Goal: Task Accomplishment & Management: Manage account settings

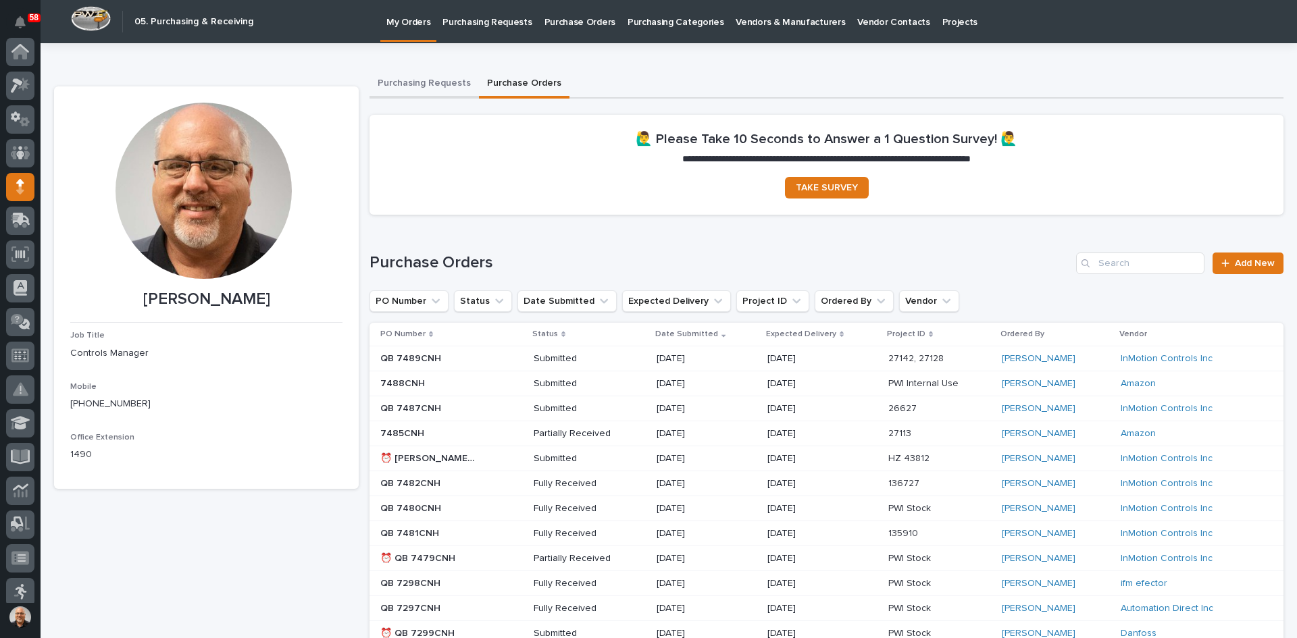
scroll to position [135, 0]
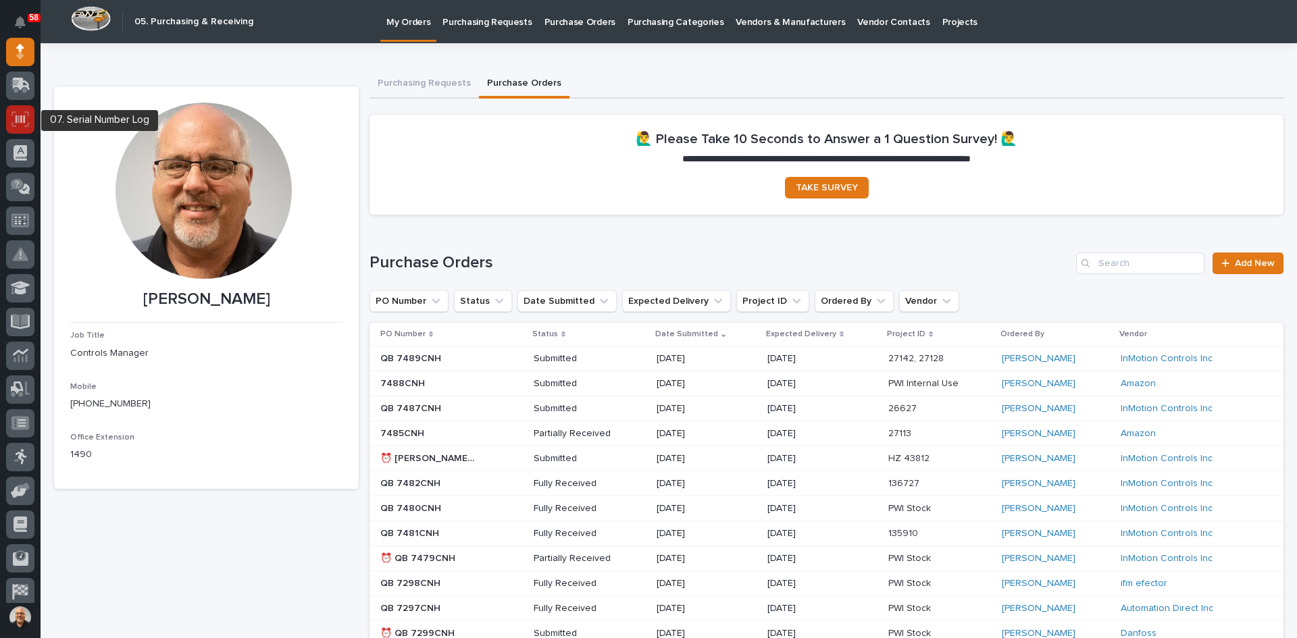
click at [22, 116] on icon at bounding box center [20, 119] width 18 height 16
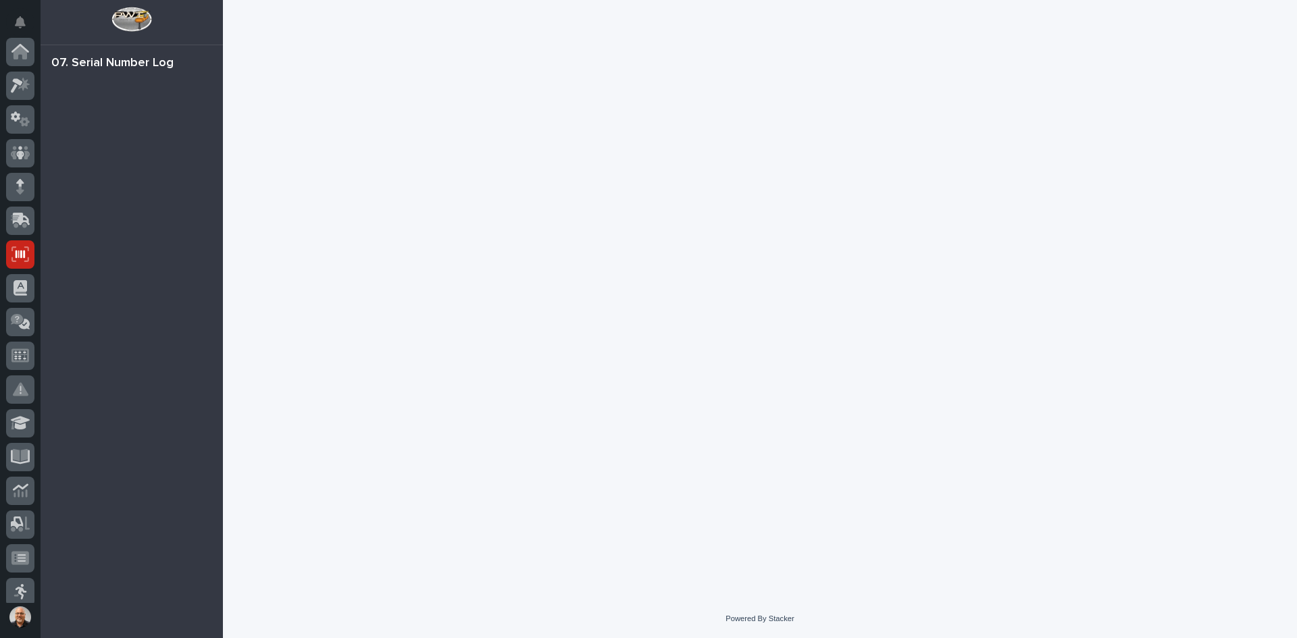
scroll to position [203, 0]
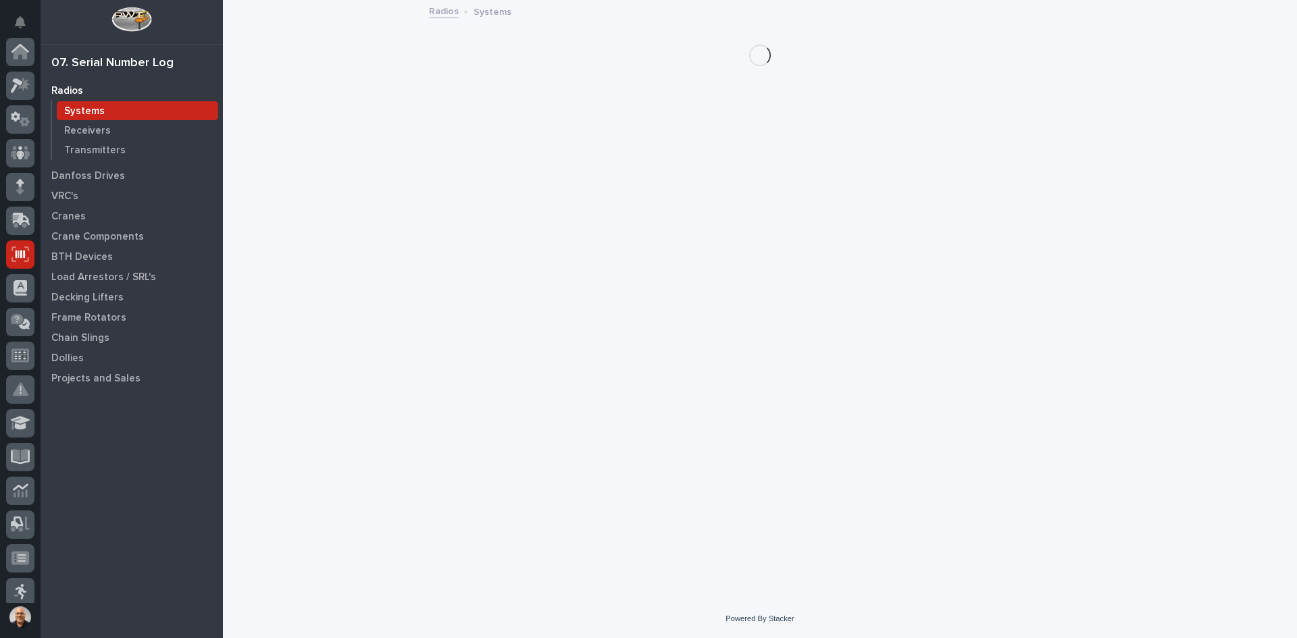
scroll to position [203, 0]
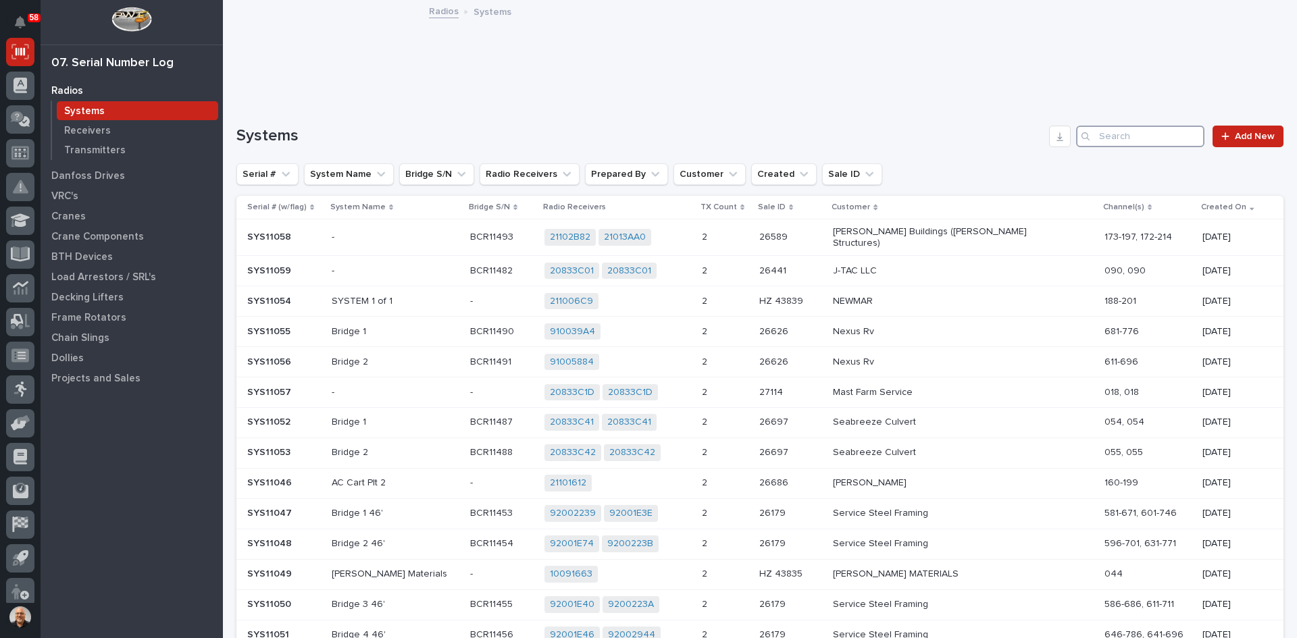
click at [1102, 142] on input "Search" at bounding box center [1140, 137] width 128 height 22
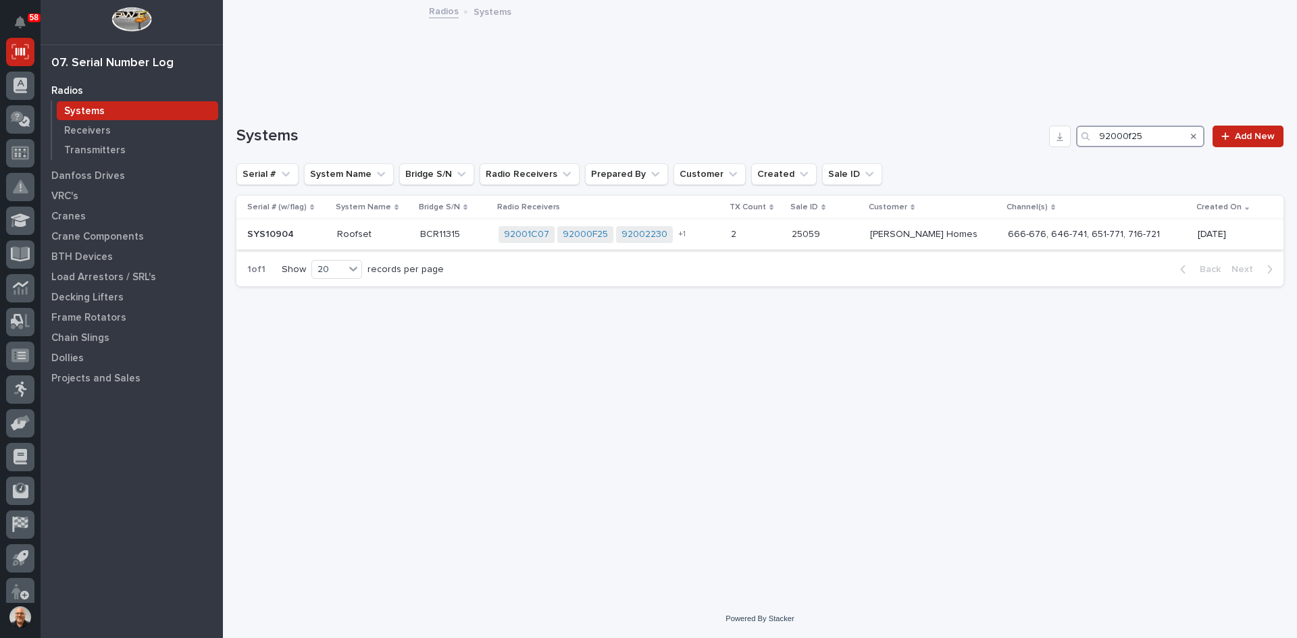
type input "92000f25"
click at [817, 234] on td "25059 25059" at bounding box center [825, 235] width 78 height 30
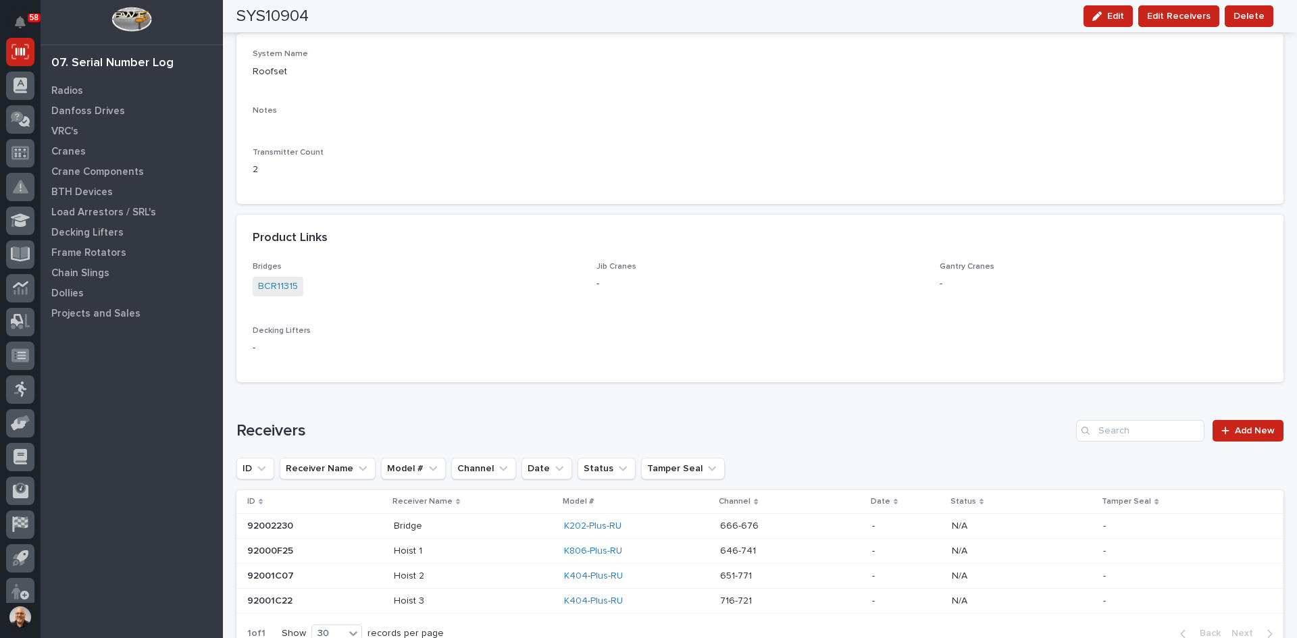
scroll to position [743, 0]
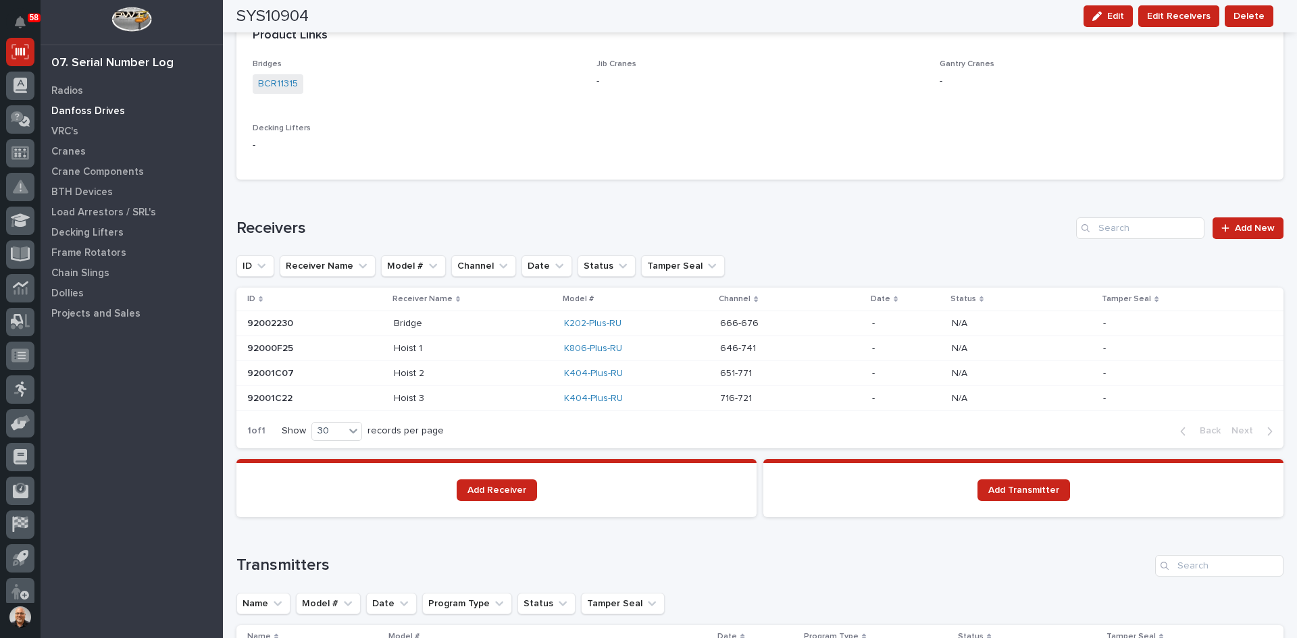
click at [86, 106] on p "Danfoss Drives" at bounding box center [88, 111] width 74 height 12
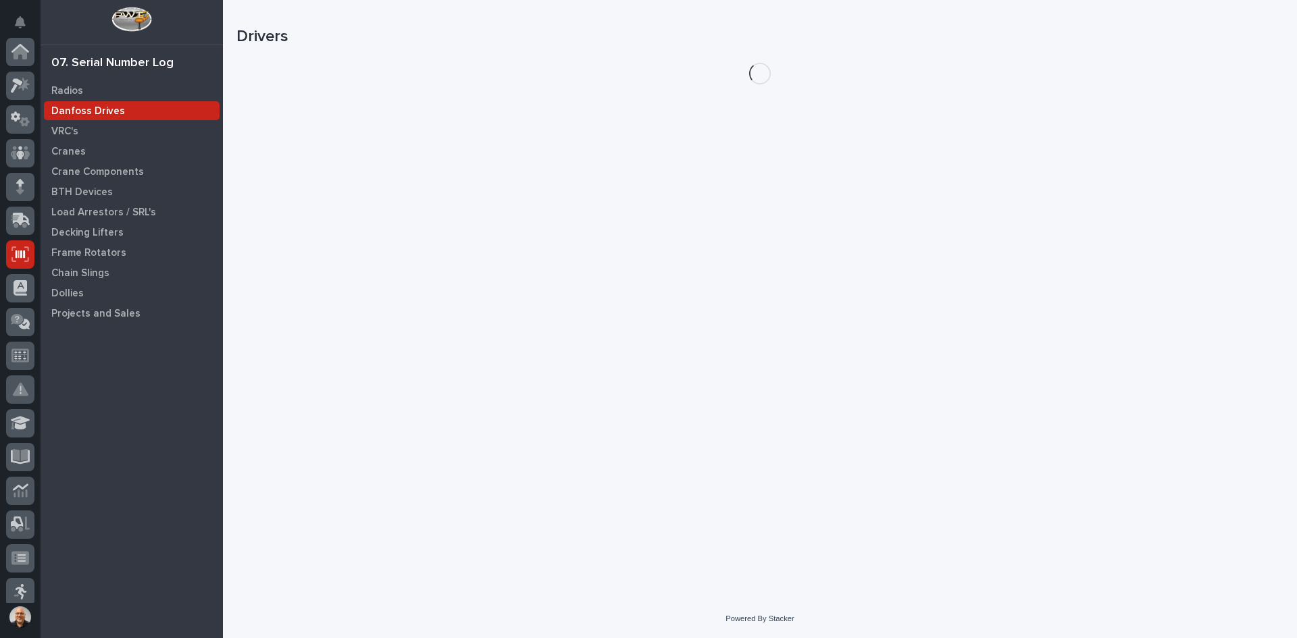
scroll to position [203, 0]
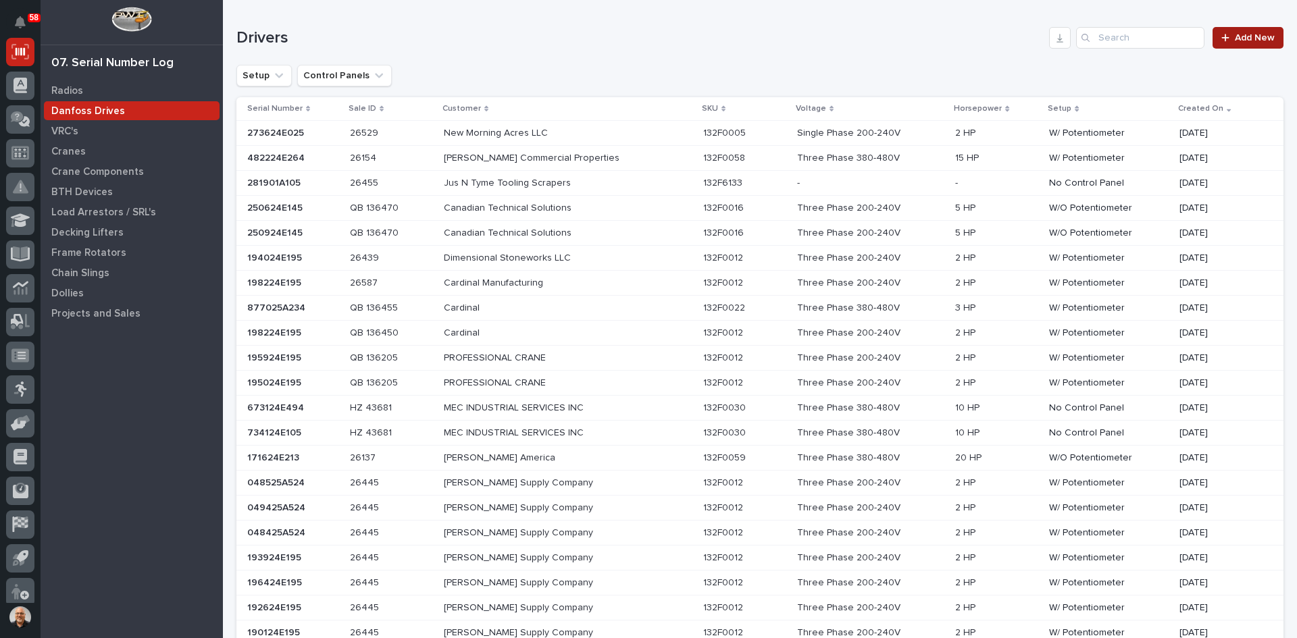
click at [1248, 37] on span "Add New" at bounding box center [1255, 37] width 40 height 9
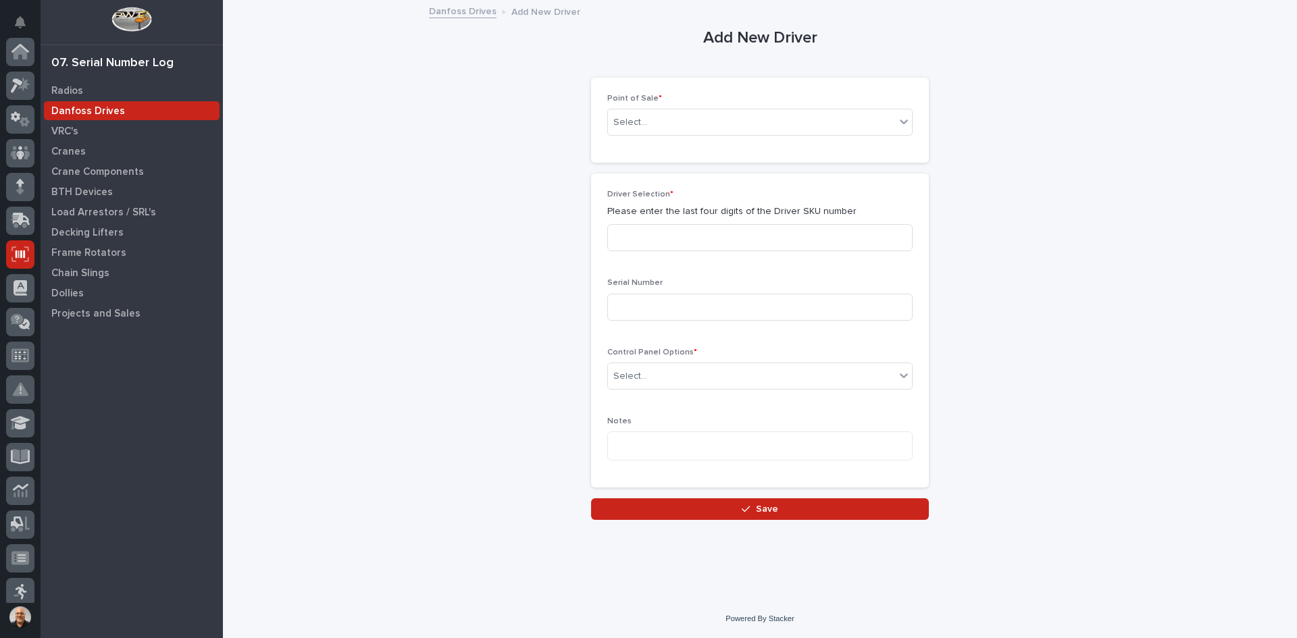
scroll to position [203, 0]
click at [662, 121] on div "Select..." at bounding box center [751, 122] width 287 height 22
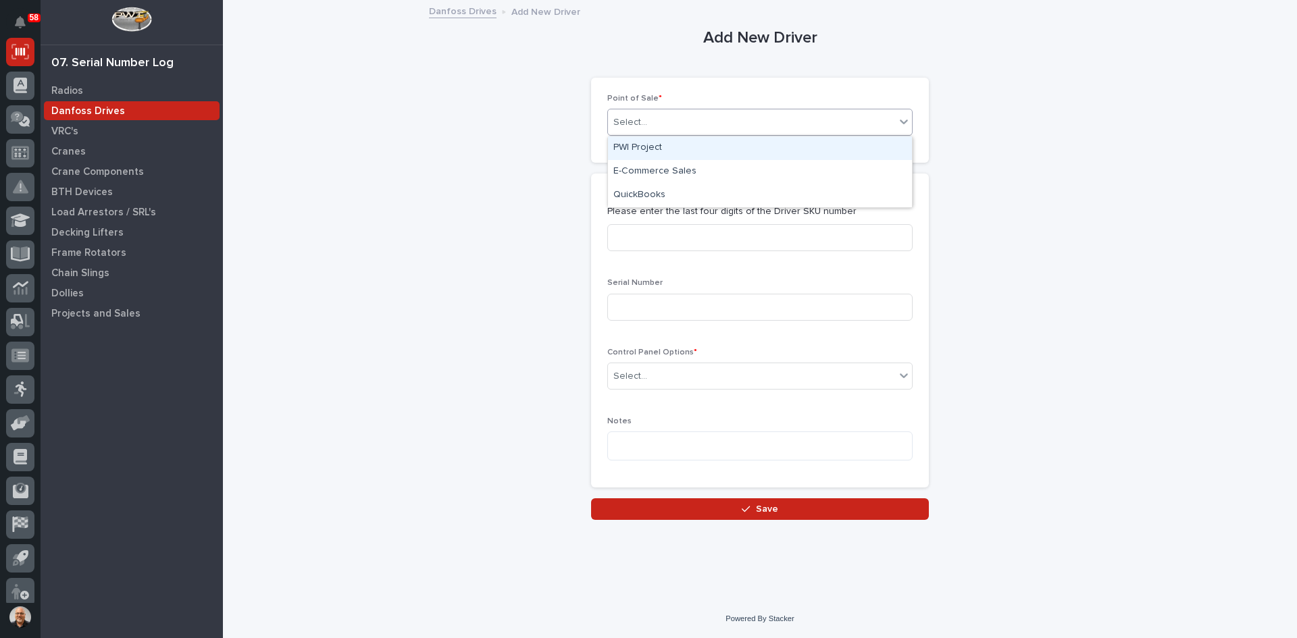
click at [645, 147] on div "PWI Project" at bounding box center [760, 148] width 304 height 24
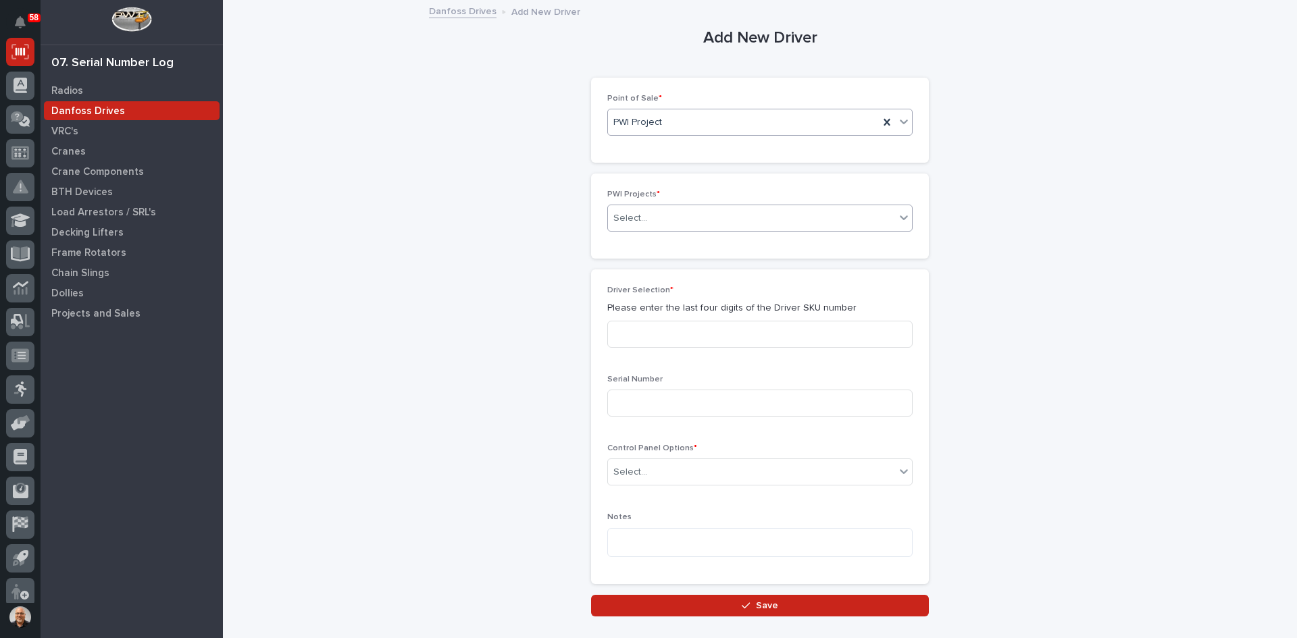
click at [644, 226] on div "Select..." at bounding box center [751, 218] width 287 height 22
type input "*****"
click at [685, 245] on div "26441 - J-TAC LLC - 10 Ton Crane System" at bounding box center [755, 244] width 304 height 24
click at [678, 337] on input at bounding box center [759, 334] width 305 height 27
type input "7369"
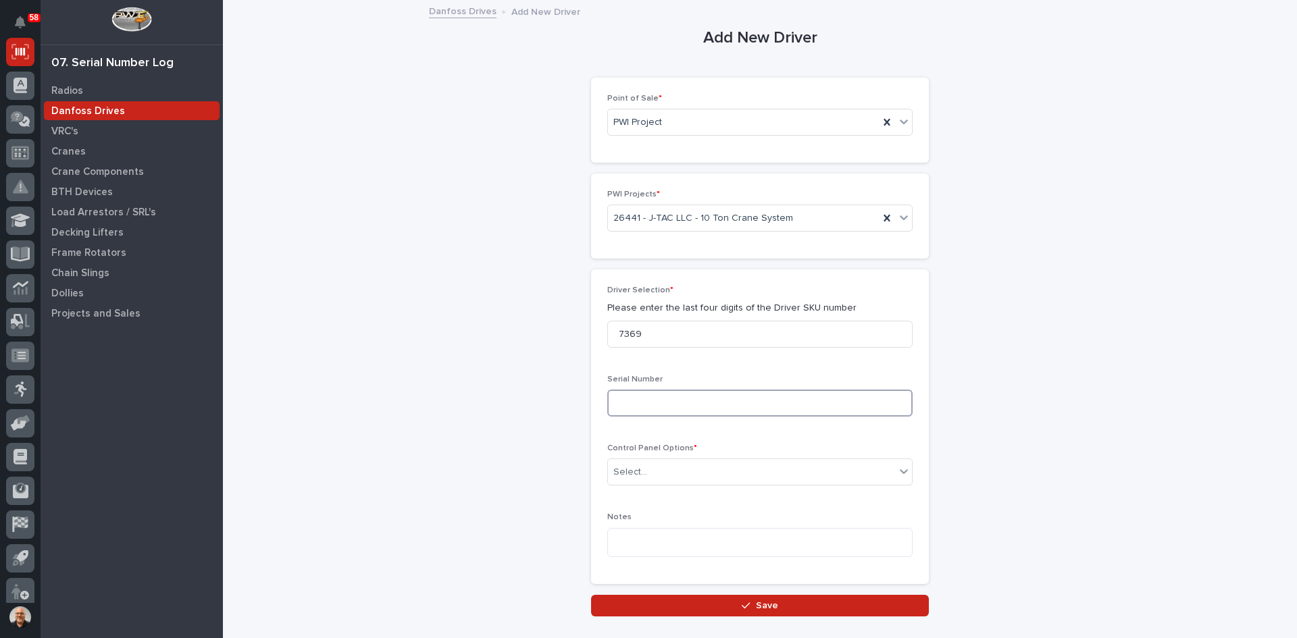
click at [630, 397] on input at bounding box center [759, 403] width 305 height 27
type input "023201A105"
click at [684, 467] on div "Select..." at bounding box center [751, 472] width 287 height 22
click at [658, 546] on div "No Control Panel" at bounding box center [755, 546] width 304 height 24
click at [757, 607] on span "Save" at bounding box center [767, 606] width 22 height 12
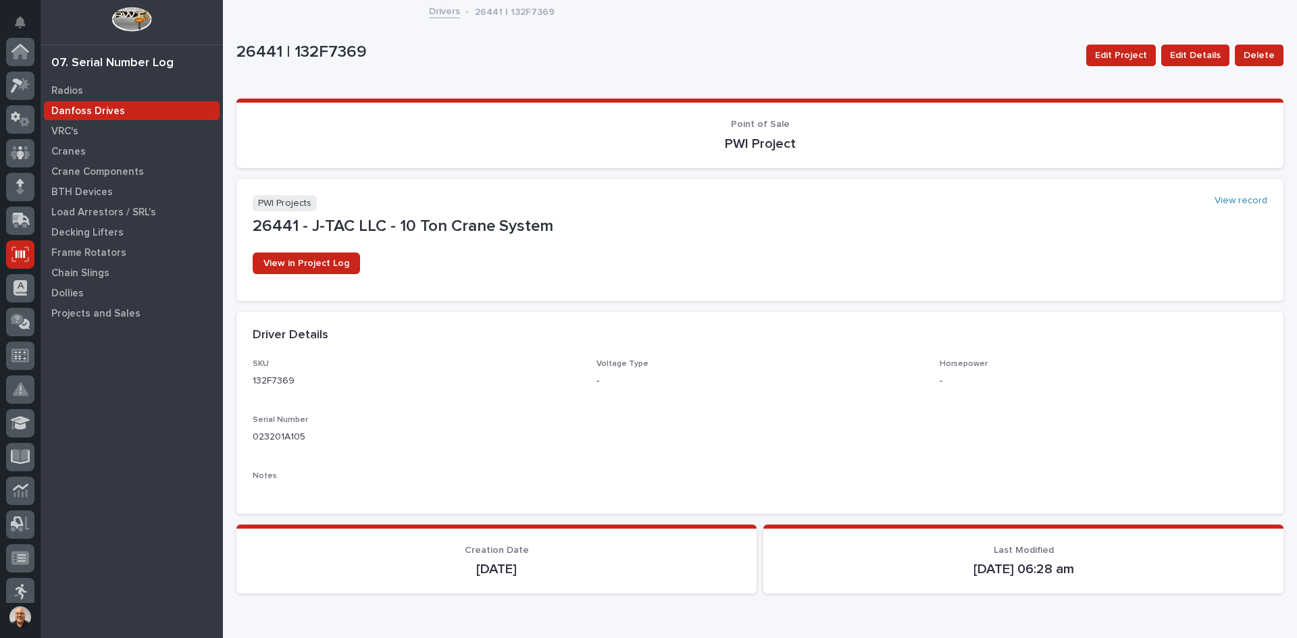
scroll to position [203, 0]
click at [1255, 57] on span "Delete" at bounding box center [1259, 55] width 31 height 16
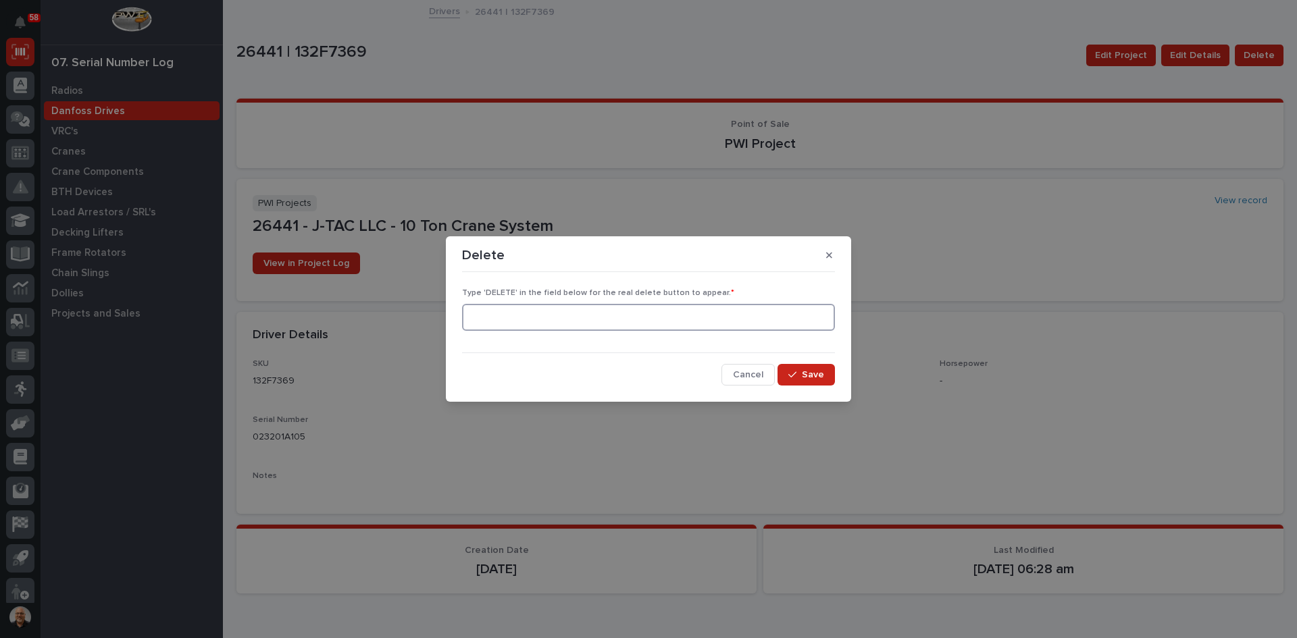
click at [547, 311] on input at bounding box center [648, 317] width 373 height 27
type input "DELETE"
click at [807, 372] on span "Save" at bounding box center [813, 375] width 22 height 12
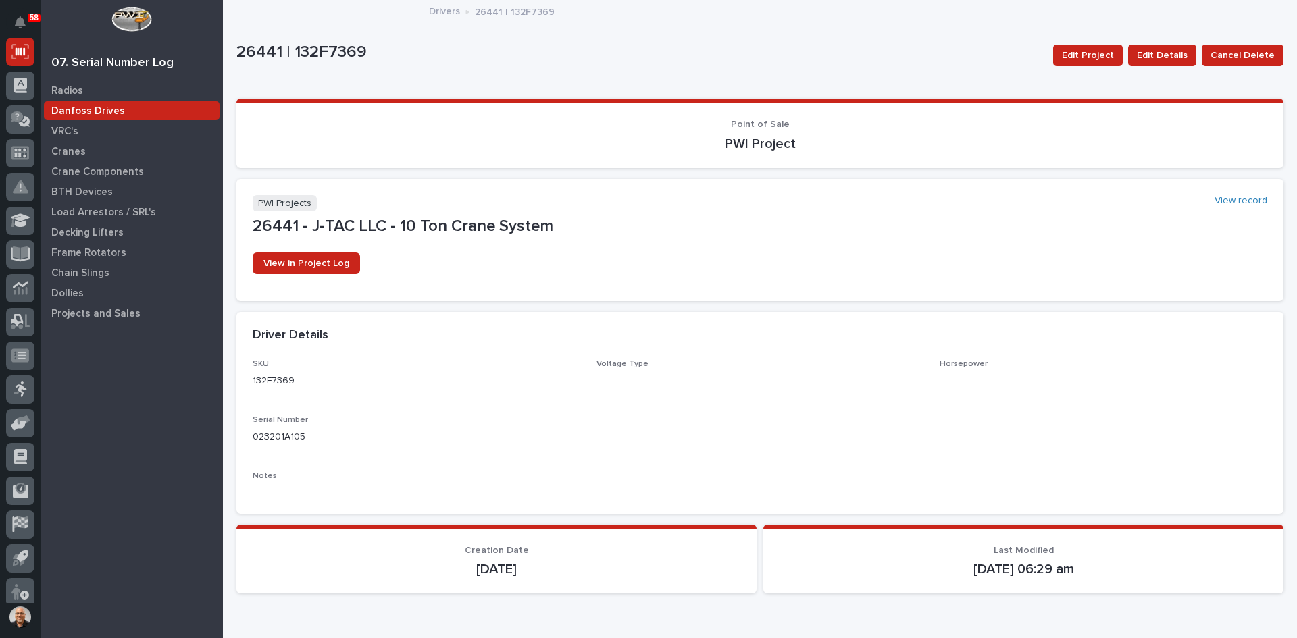
click at [1280, 70] on div "Loading... Saving… Loading... Saving… 26441 | 132F7369 Edit Project Edit Detail…" at bounding box center [760, 336] width 1074 height 671
click at [1256, 54] on span "Cancel Delete" at bounding box center [1242, 55] width 64 height 16
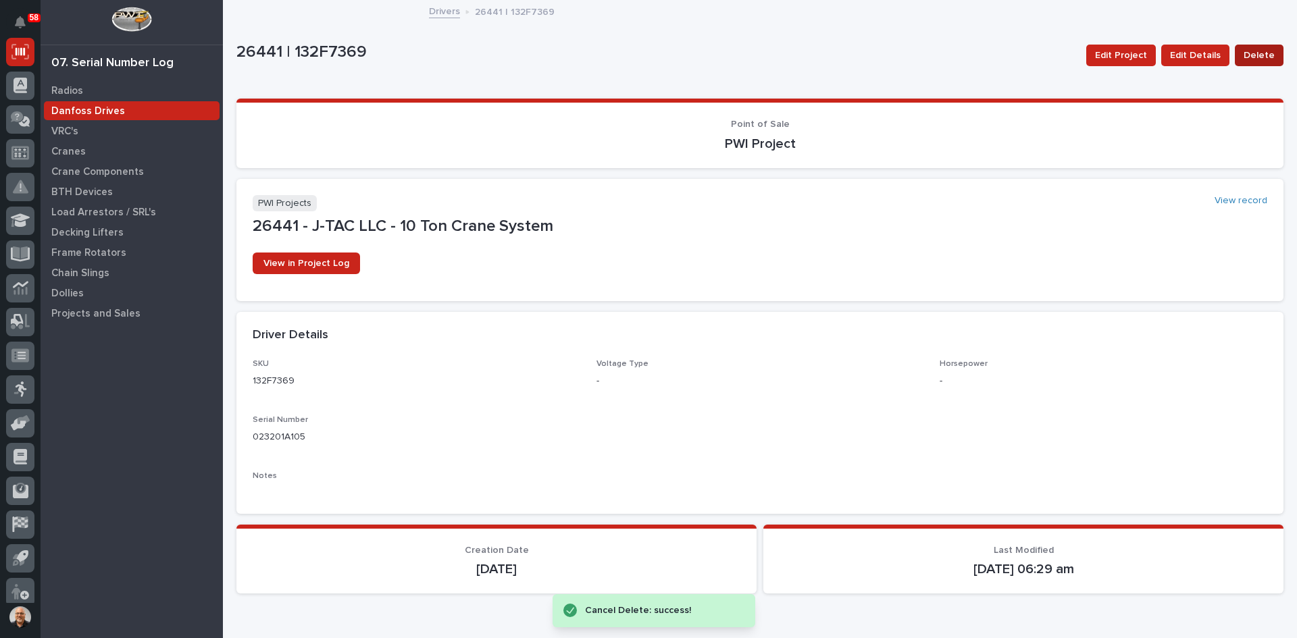
click at [1249, 56] on span "Delete" at bounding box center [1259, 55] width 31 height 16
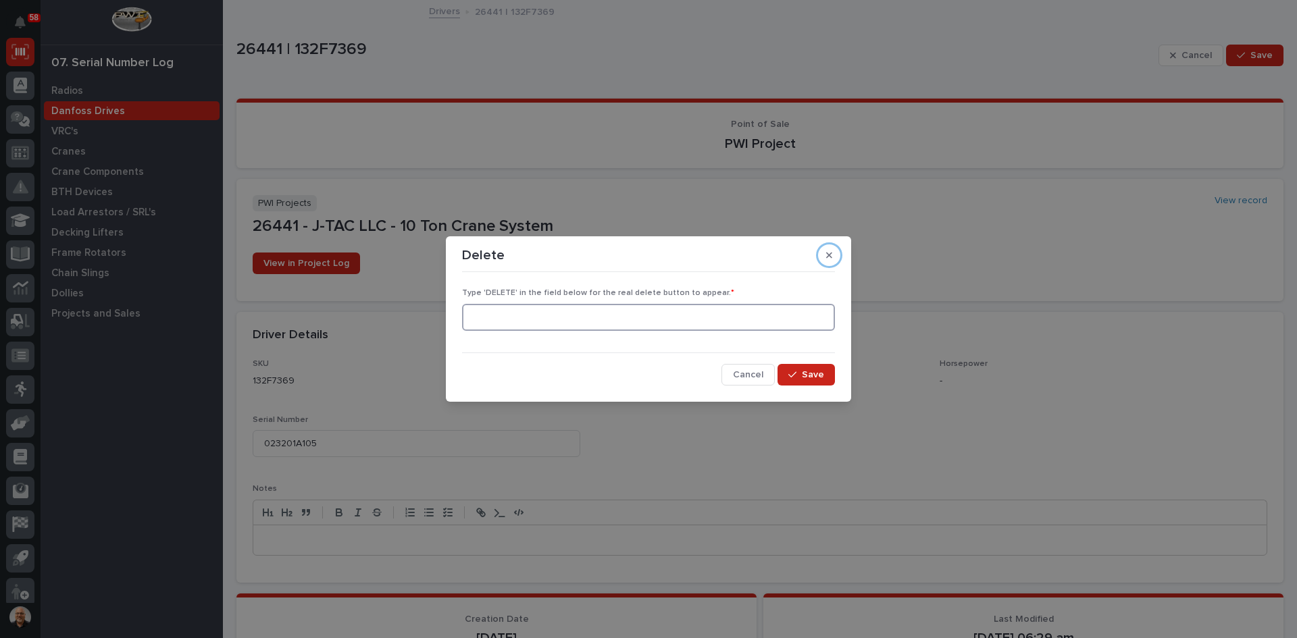
click at [606, 315] on input at bounding box center [648, 317] width 373 height 27
type input "DELETE"
click at [811, 379] on span "Save" at bounding box center [813, 375] width 22 height 12
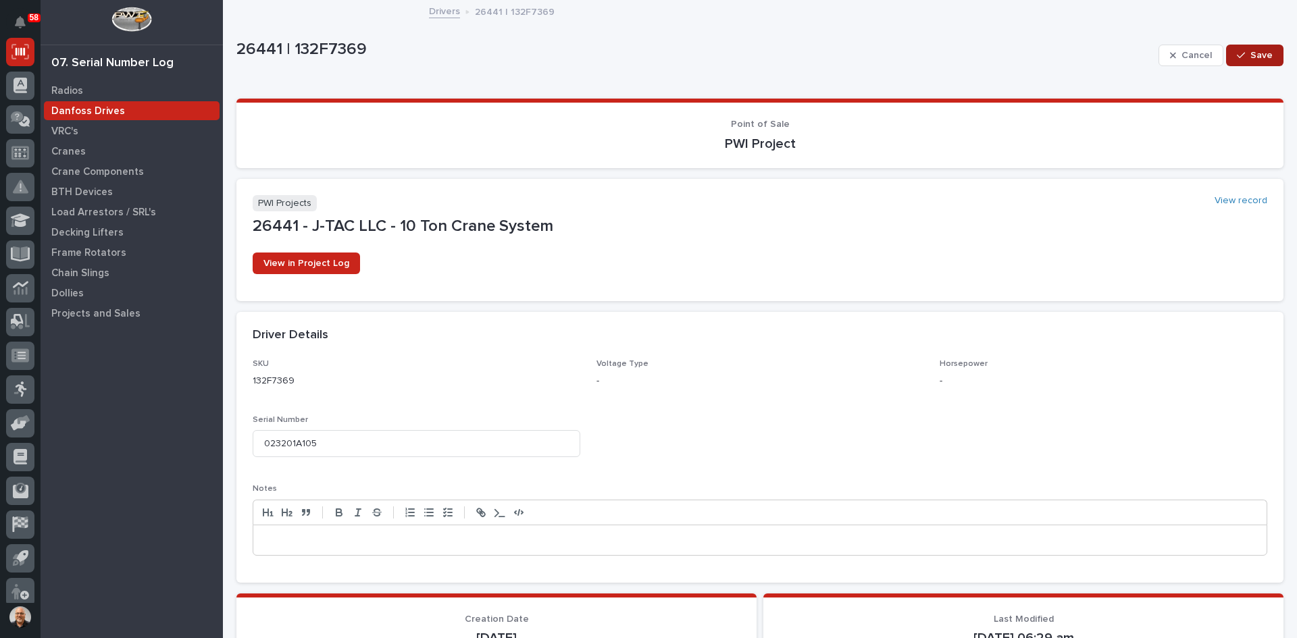
click at [1254, 53] on span "Save" at bounding box center [1261, 55] width 22 height 12
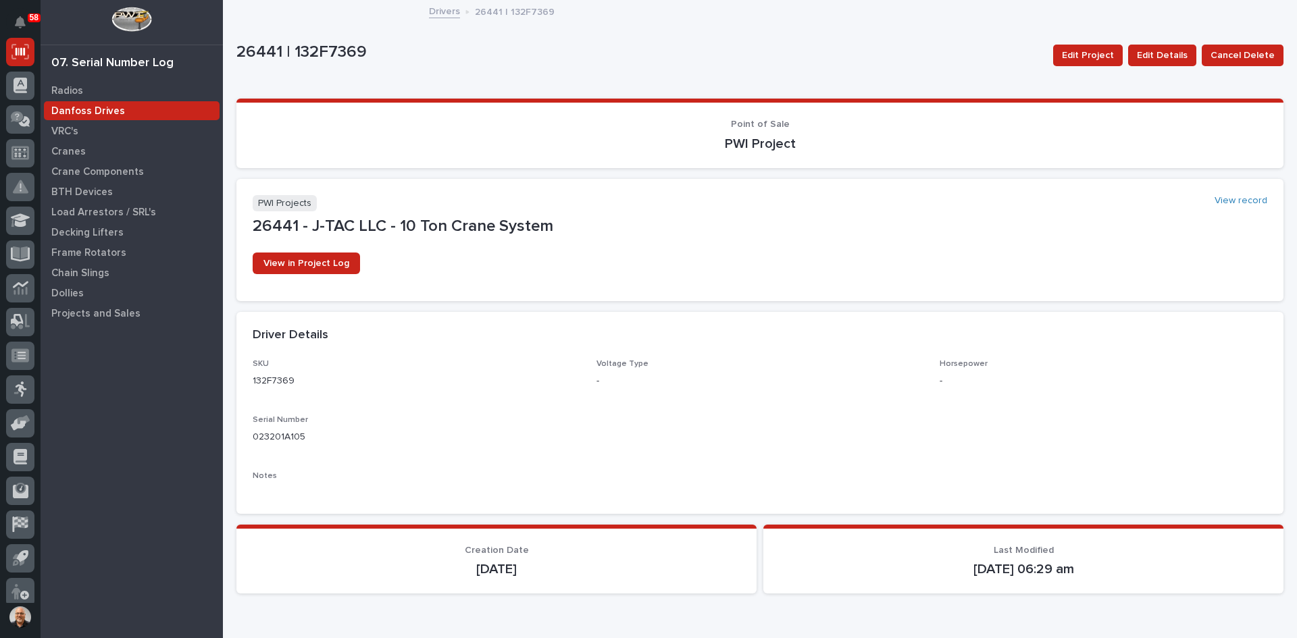
click at [84, 107] on p "Danfoss Drives" at bounding box center [88, 111] width 74 height 12
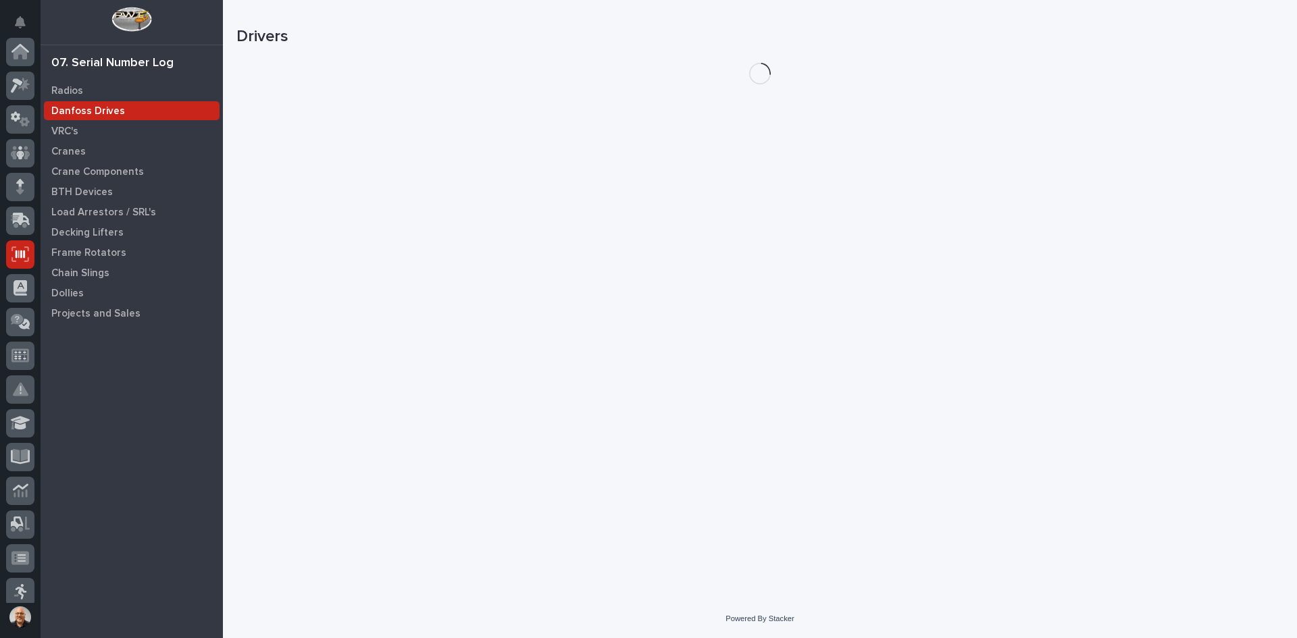
scroll to position [203, 0]
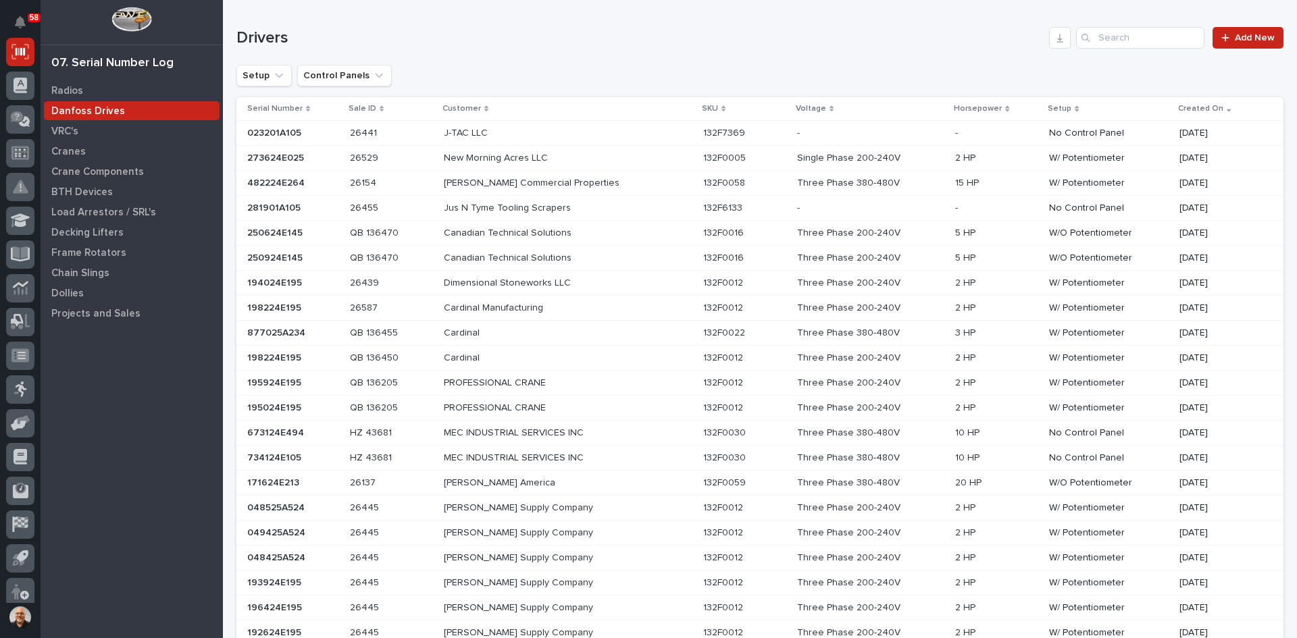
click at [703, 134] on p "132F7369" at bounding box center [725, 132] width 45 height 14
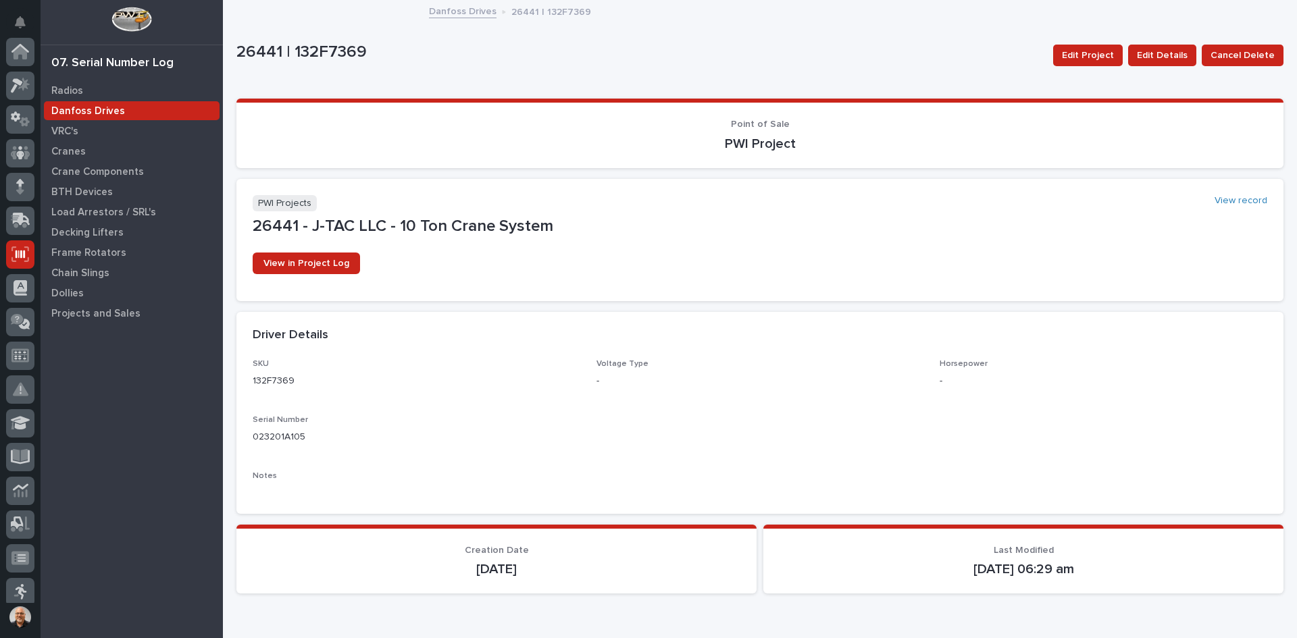
scroll to position [203, 0]
click at [1232, 55] on span "Cancel Delete" at bounding box center [1242, 55] width 64 height 16
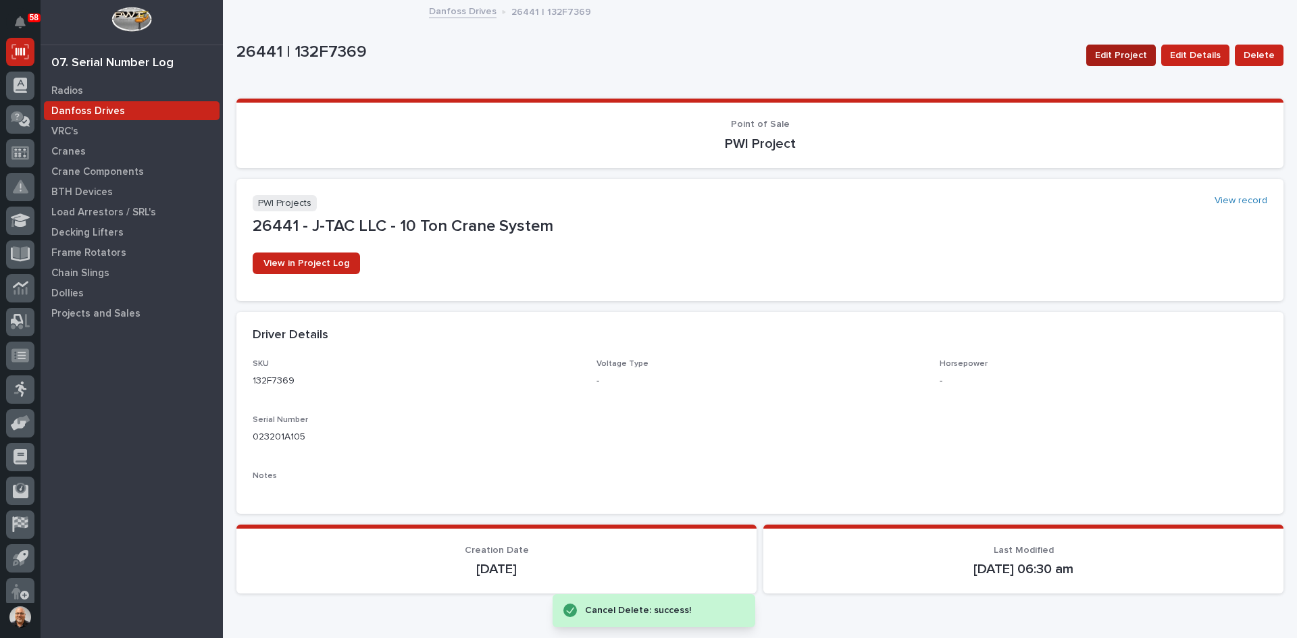
click at [1104, 57] on span "Edit Project" at bounding box center [1121, 55] width 52 height 16
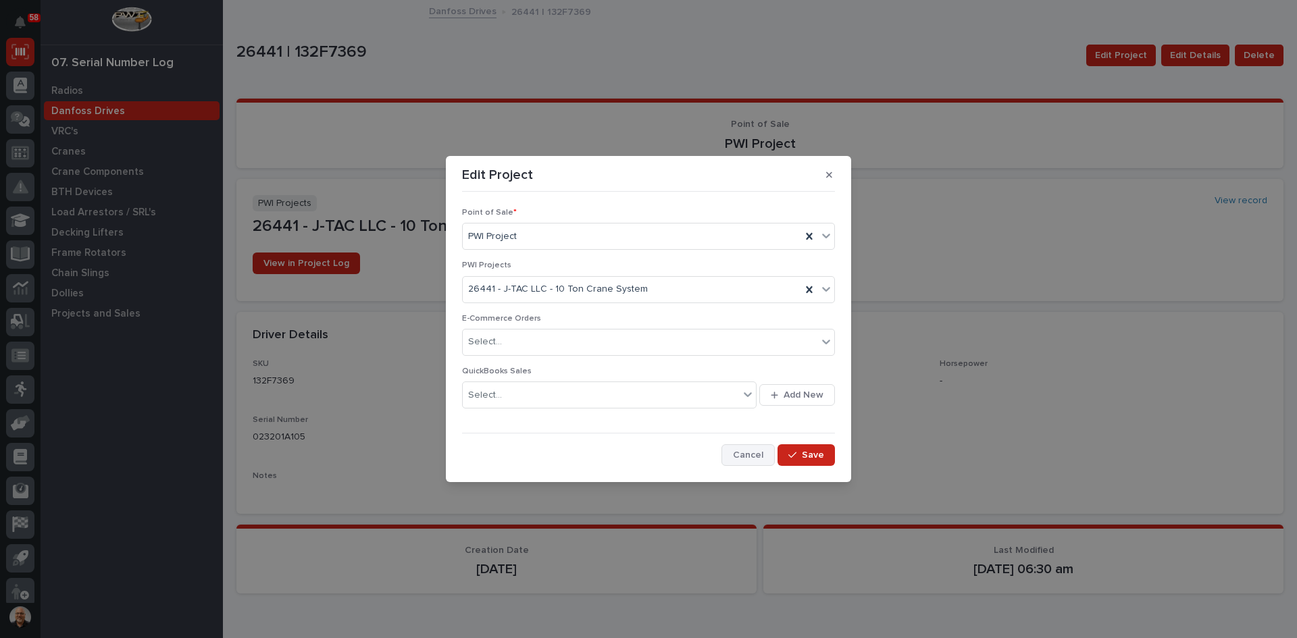
click at [750, 457] on span "Cancel" at bounding box center [748, 455] width 30 height 12
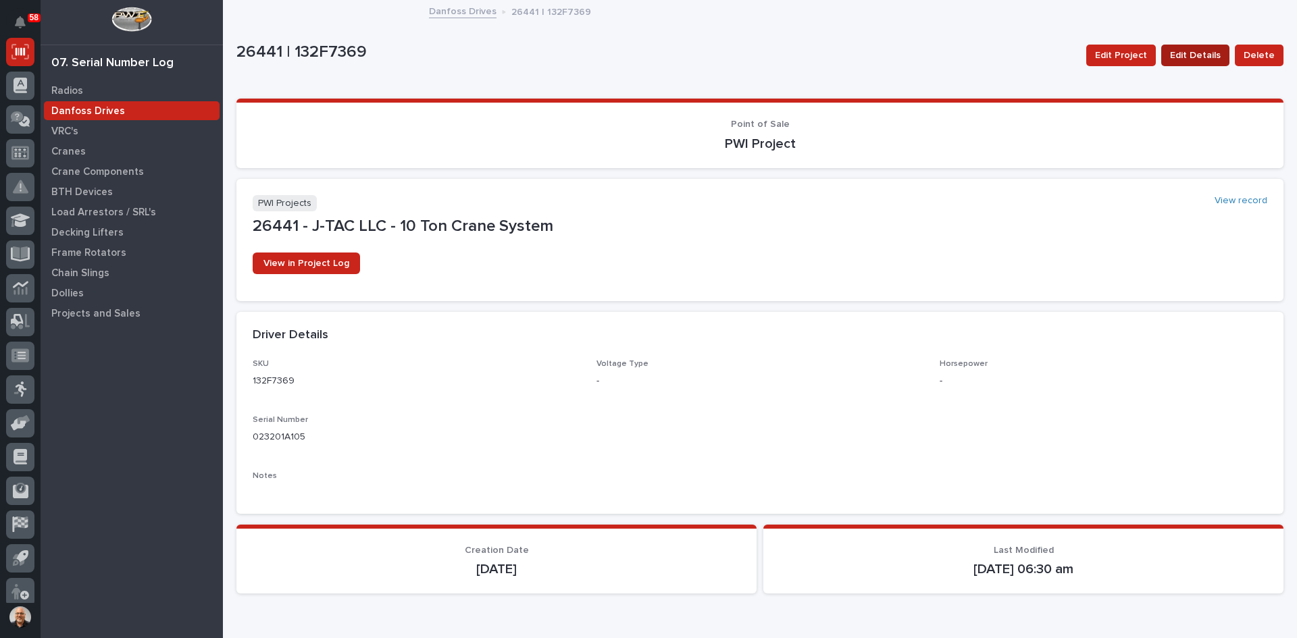
click at [1190, 59] on span "Edit Details" at bounding box center [1195, 55] width 51 height 16
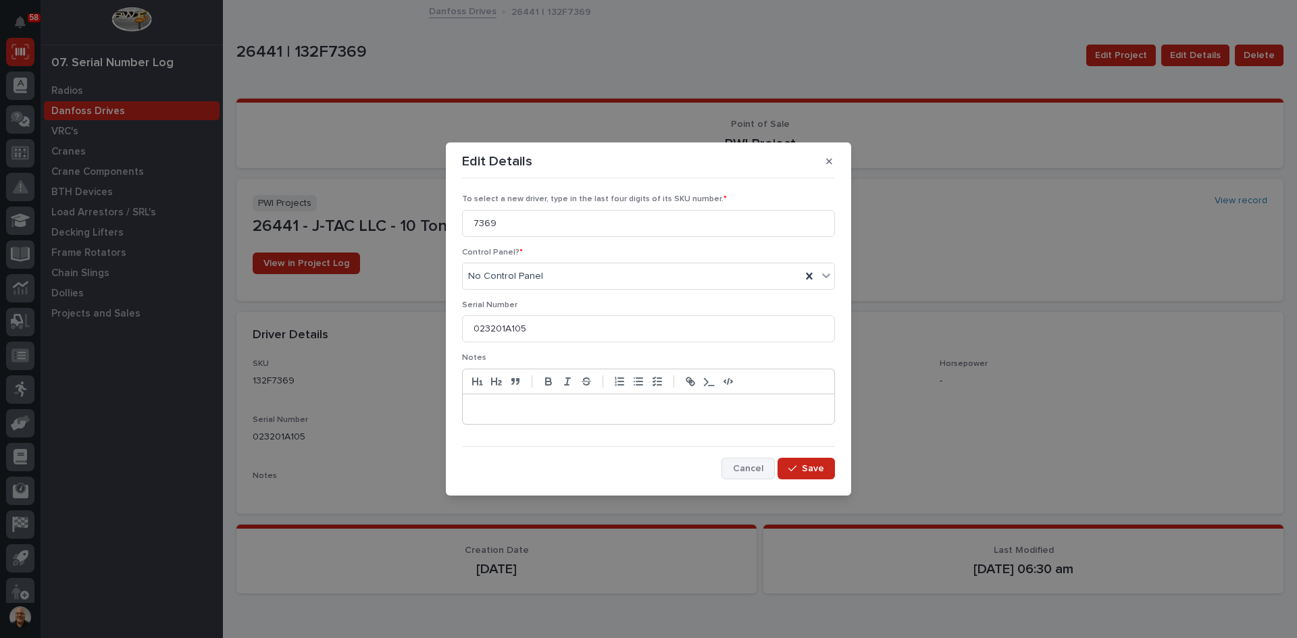
click at [750, 467] on span "Cancel" at bounding box center [748, 469] width 30 height 12
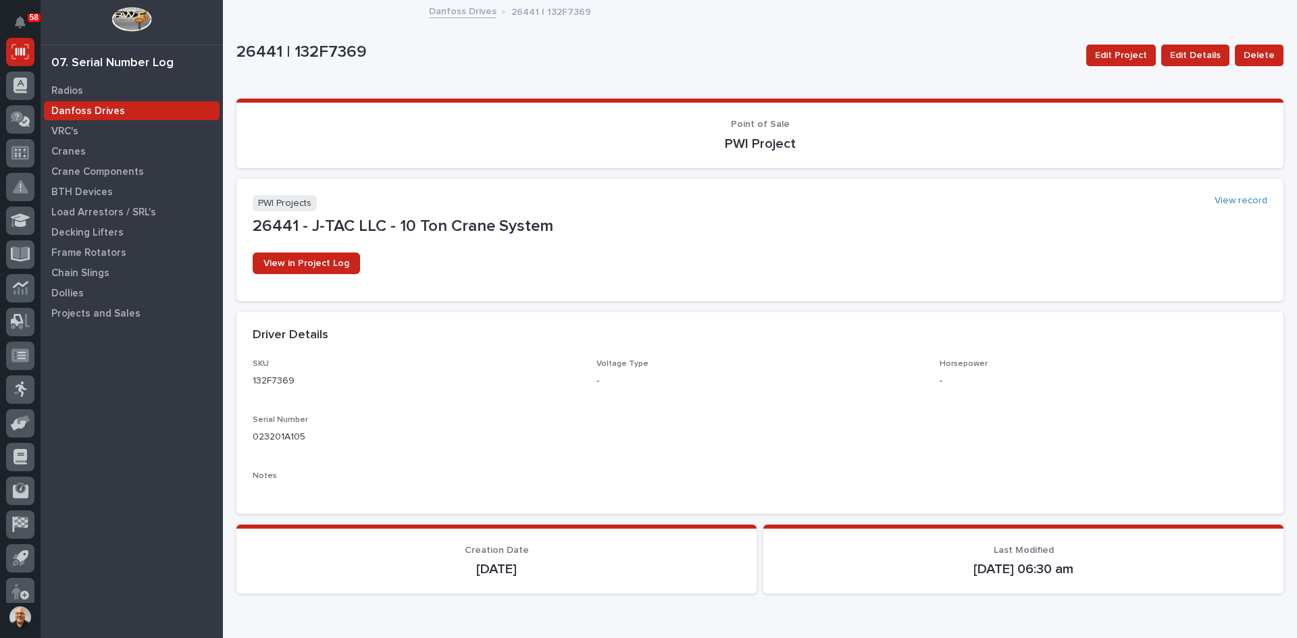
scroll to position [0, 0]
click at [20, 289] on icon at bounding box center [21, 288] width 14 height 16
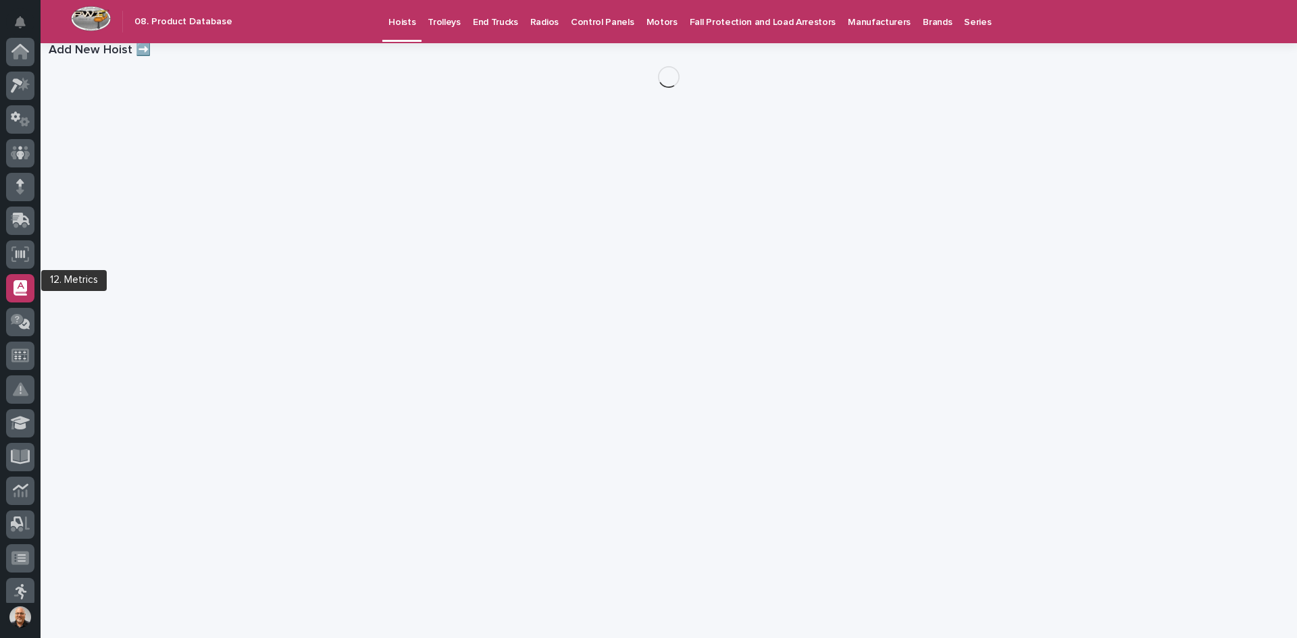
scroll to position [211, 0]
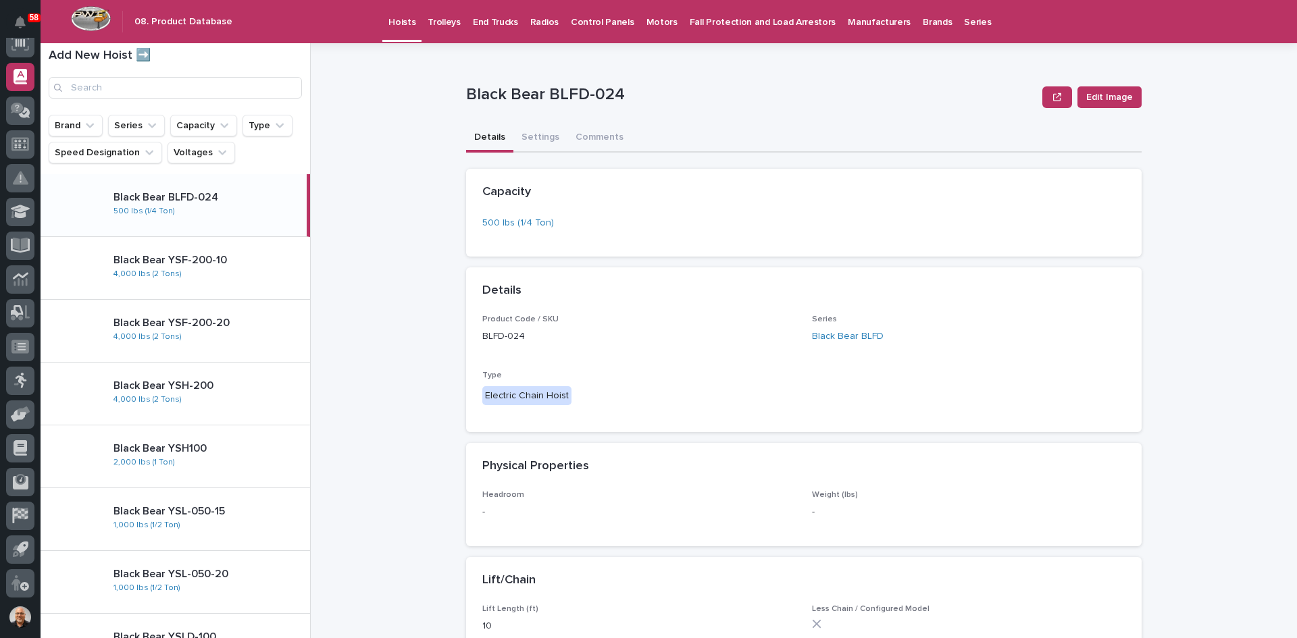
click at [923, 16] on p "Brands" at bounding box center [937, 14] width 29 height 28
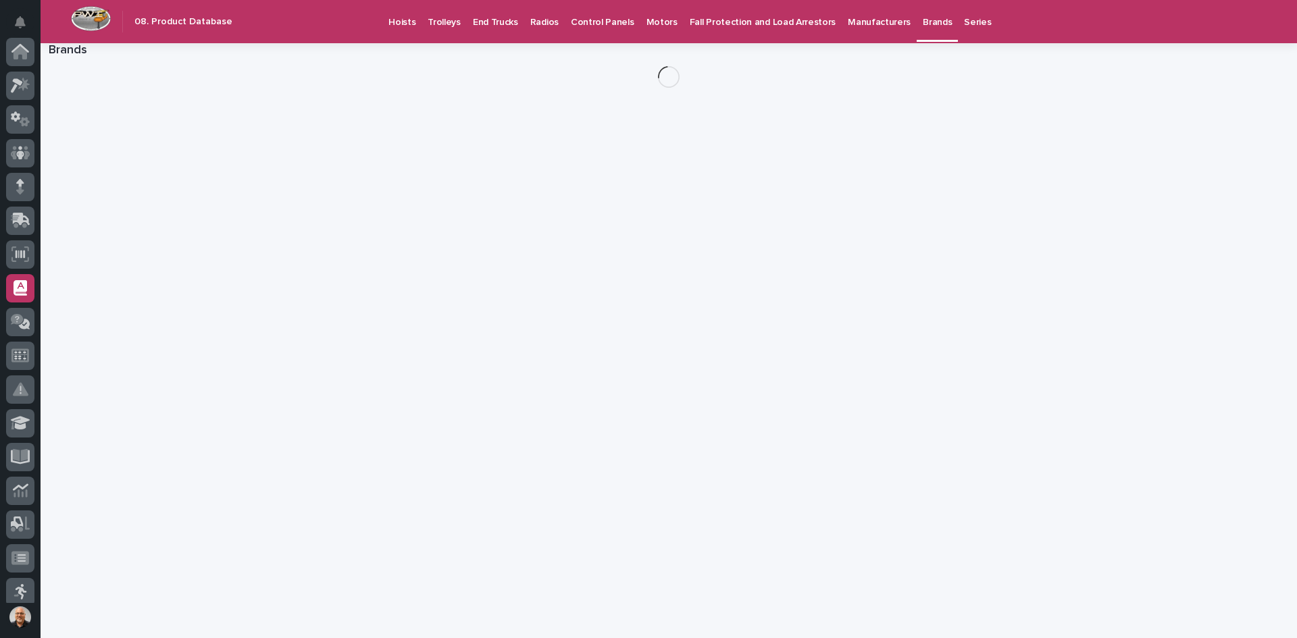
scroll to position [211, 0]
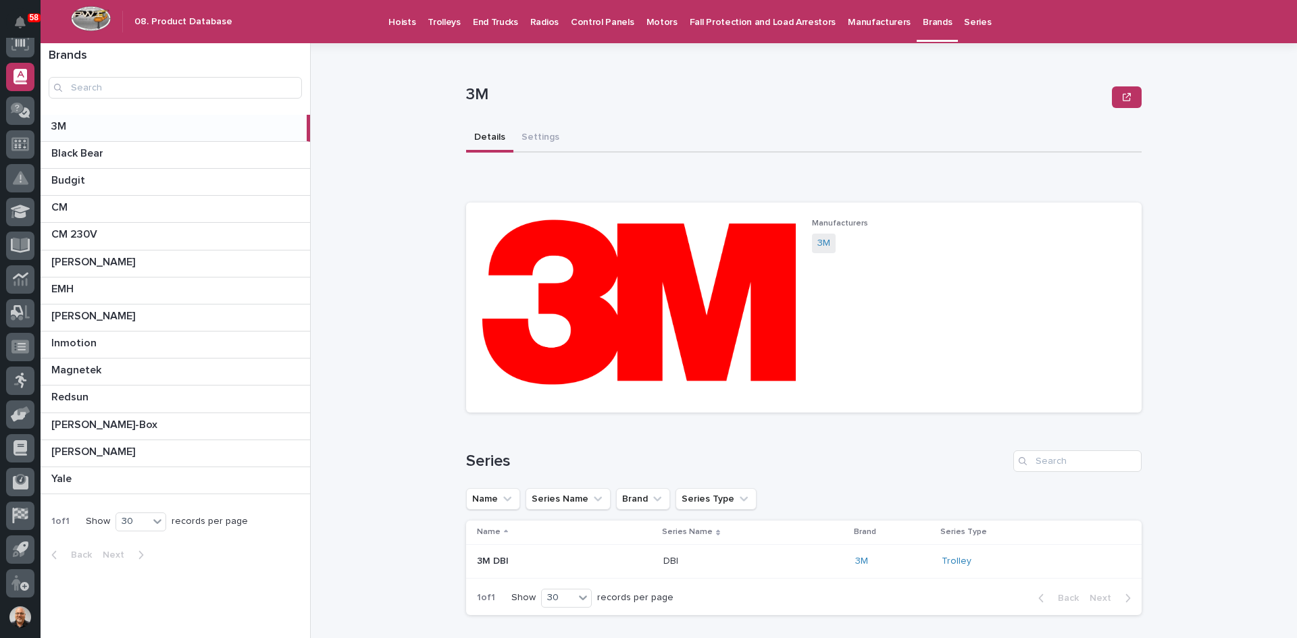
click at [530, 20] on p "Radios" at bounding box center [544, 14] width 28 height 28
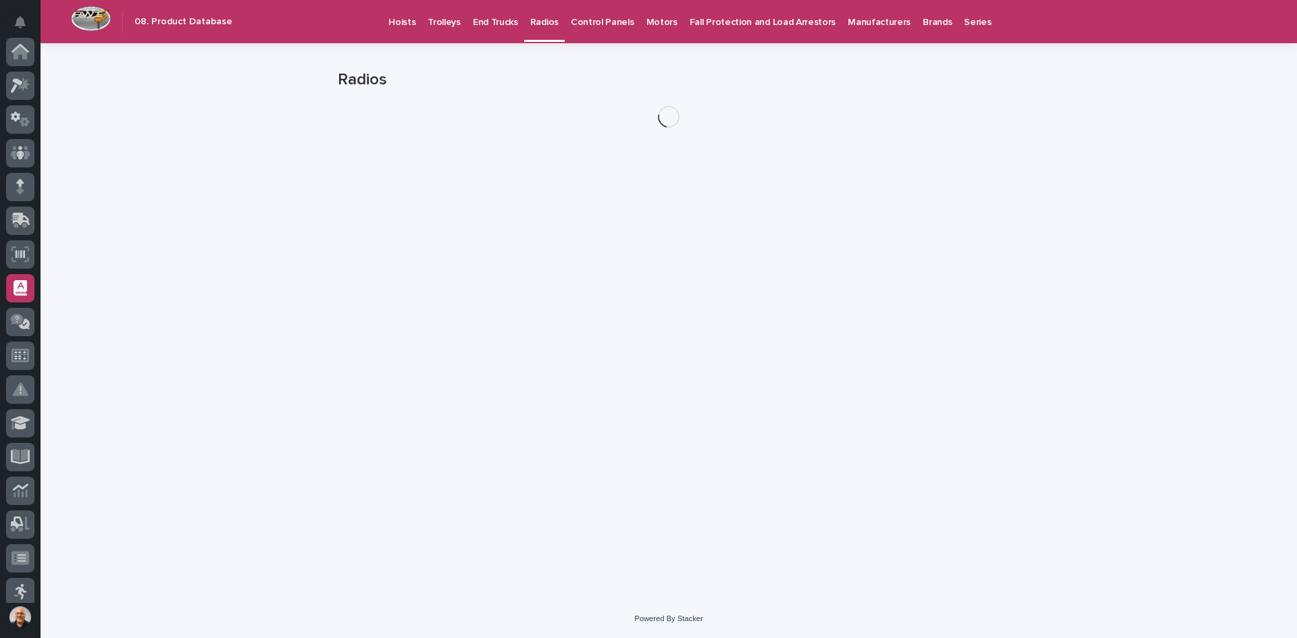
scroll to position [211, 0]
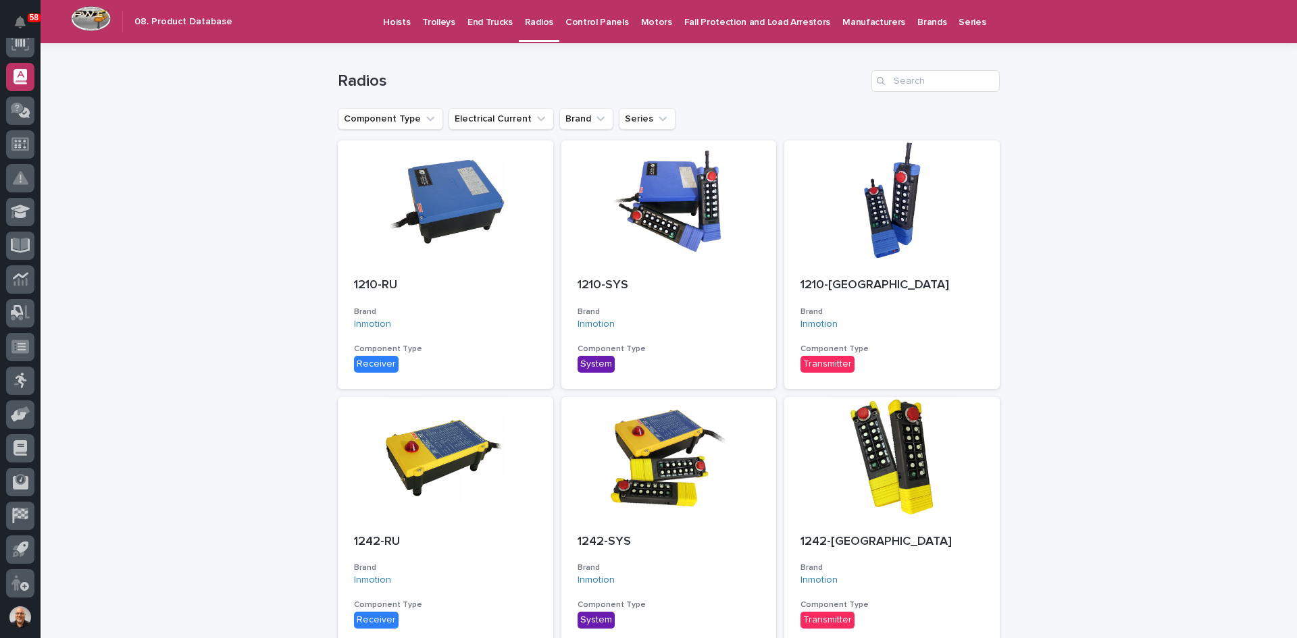
click at [842, 19] on p "Manufacturers" at bounding box center [873, 14] width 63 height 28
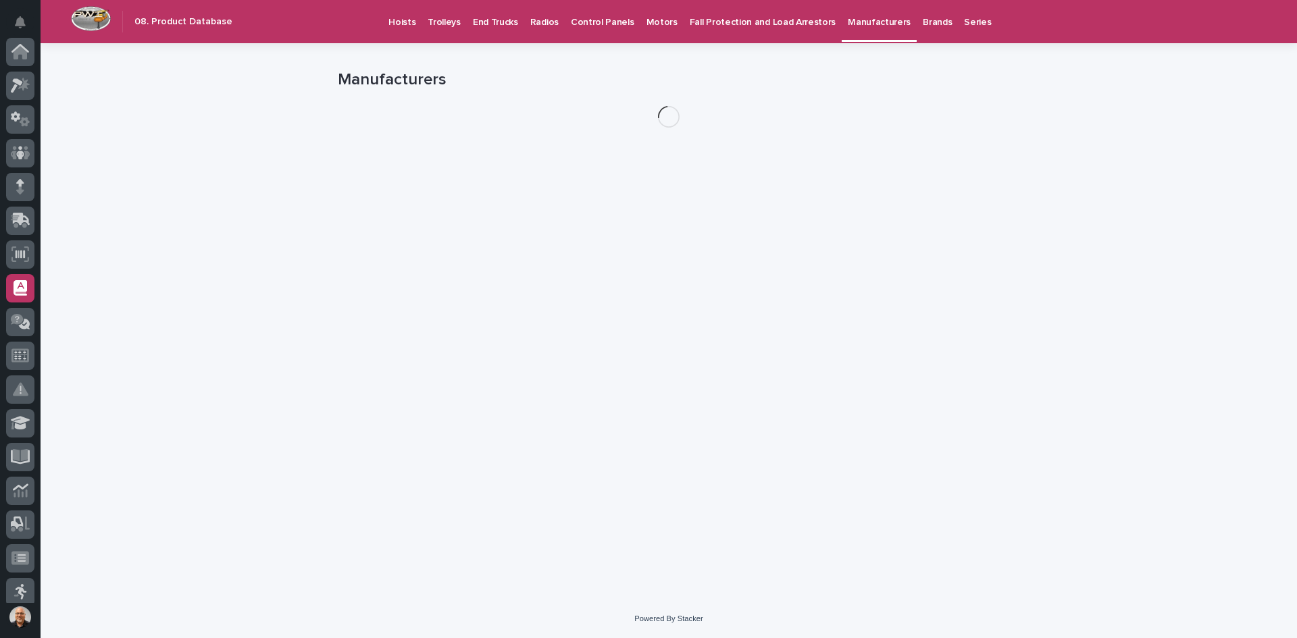
scroll to position [211, 0]
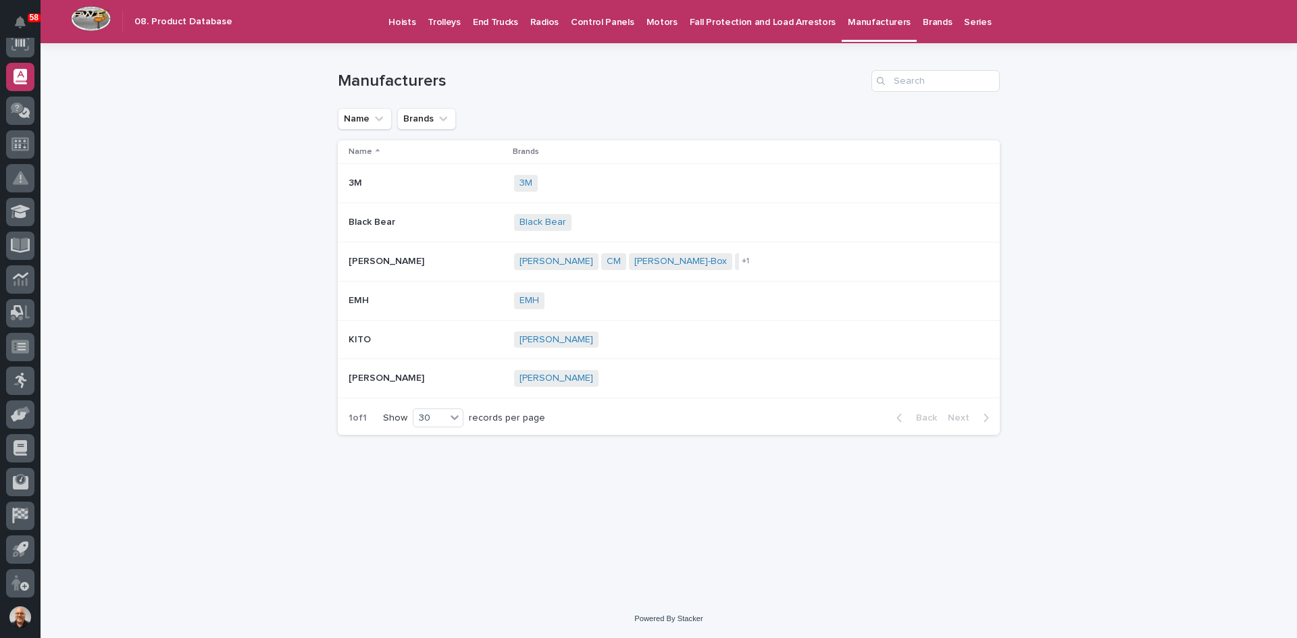
click at [578, 19] on p "Control Panels" at bounding box center [602, 14] width 63 height 28
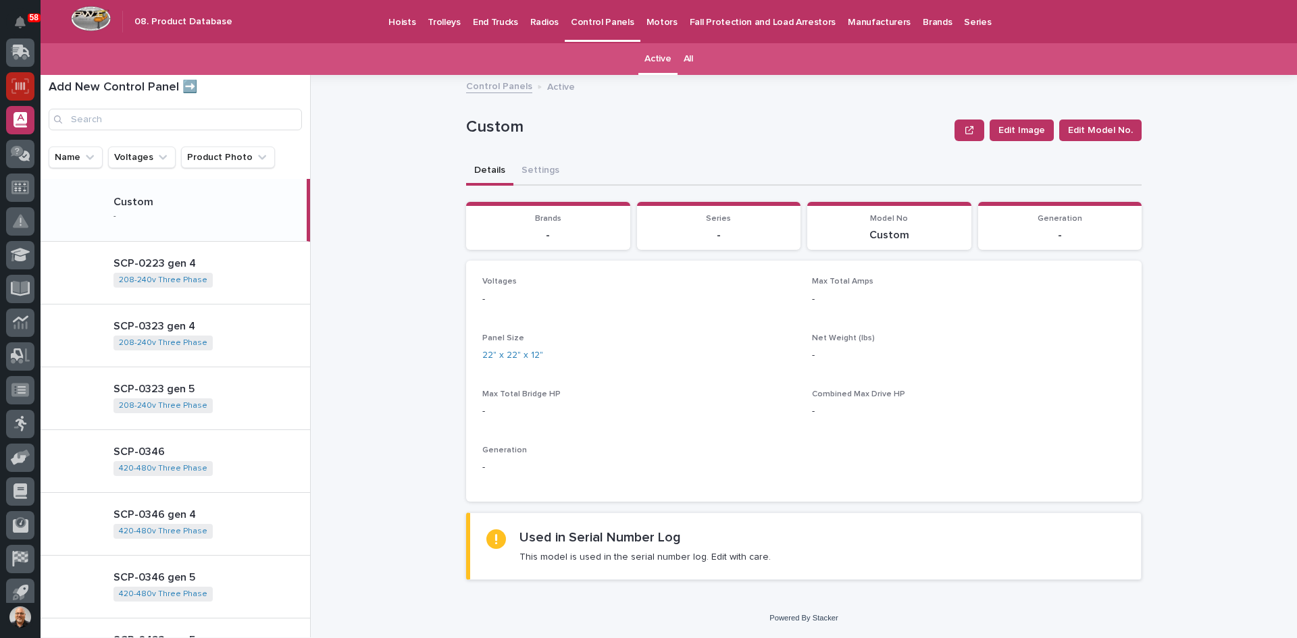
scroll to position [144, 0]
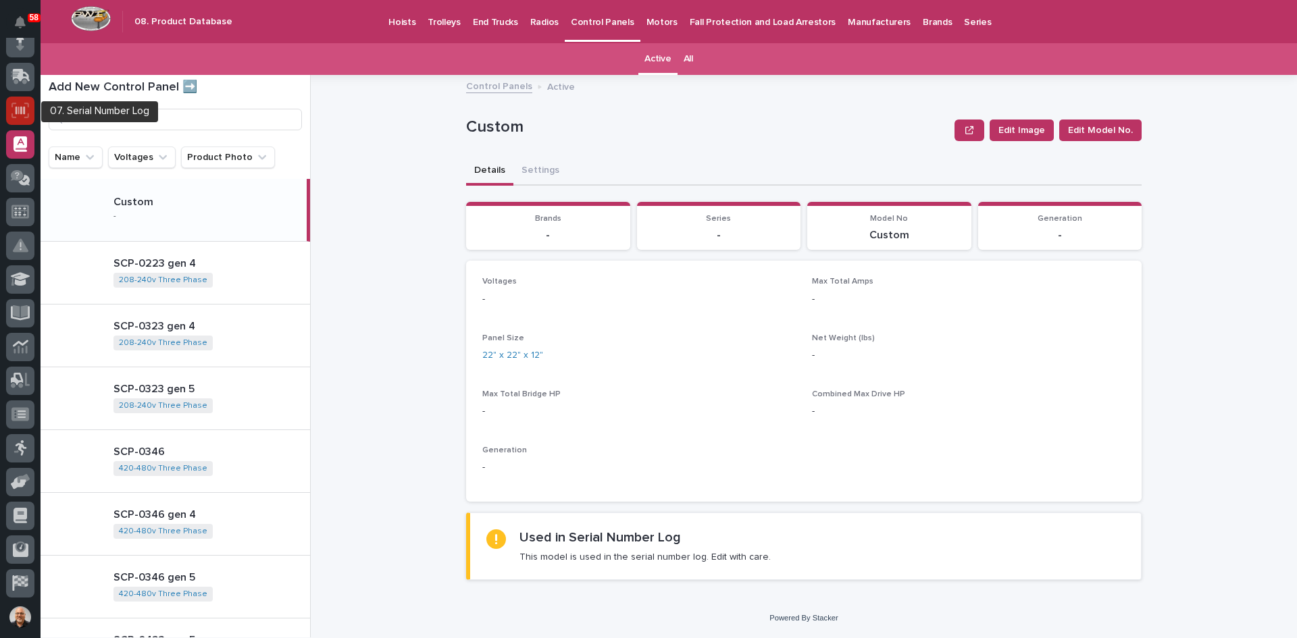
click at [16, 111] on icon at bounding box center [20, 110] width 9 height 8
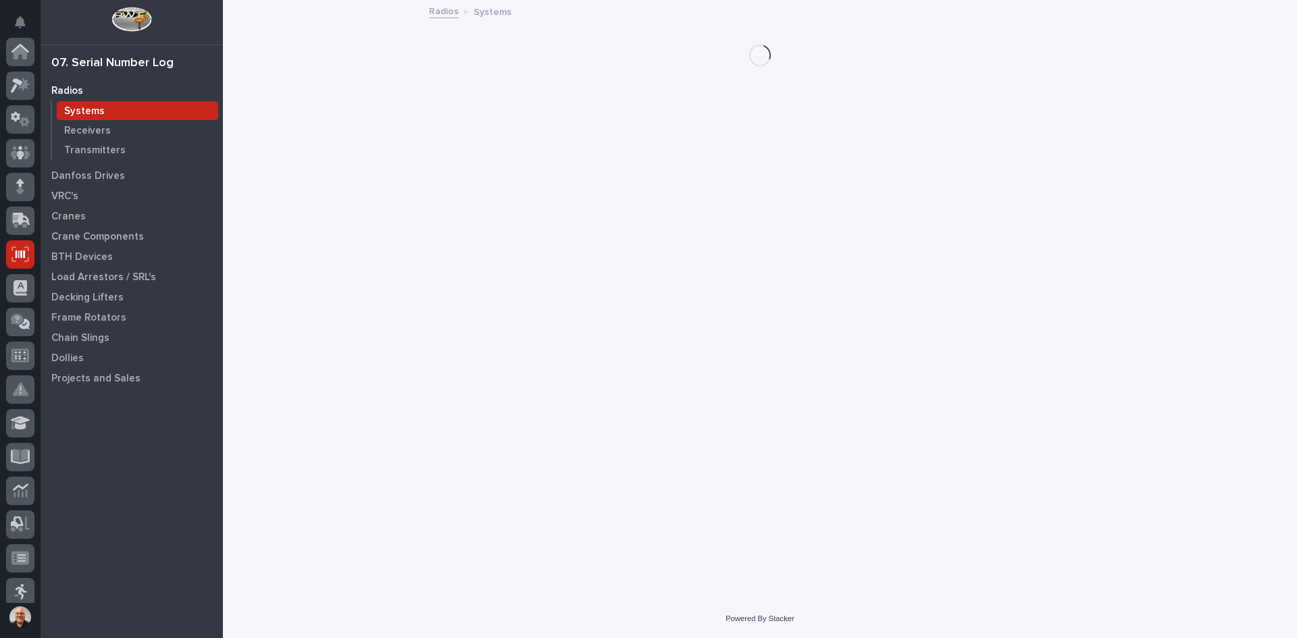
scroll to position [203, 0]
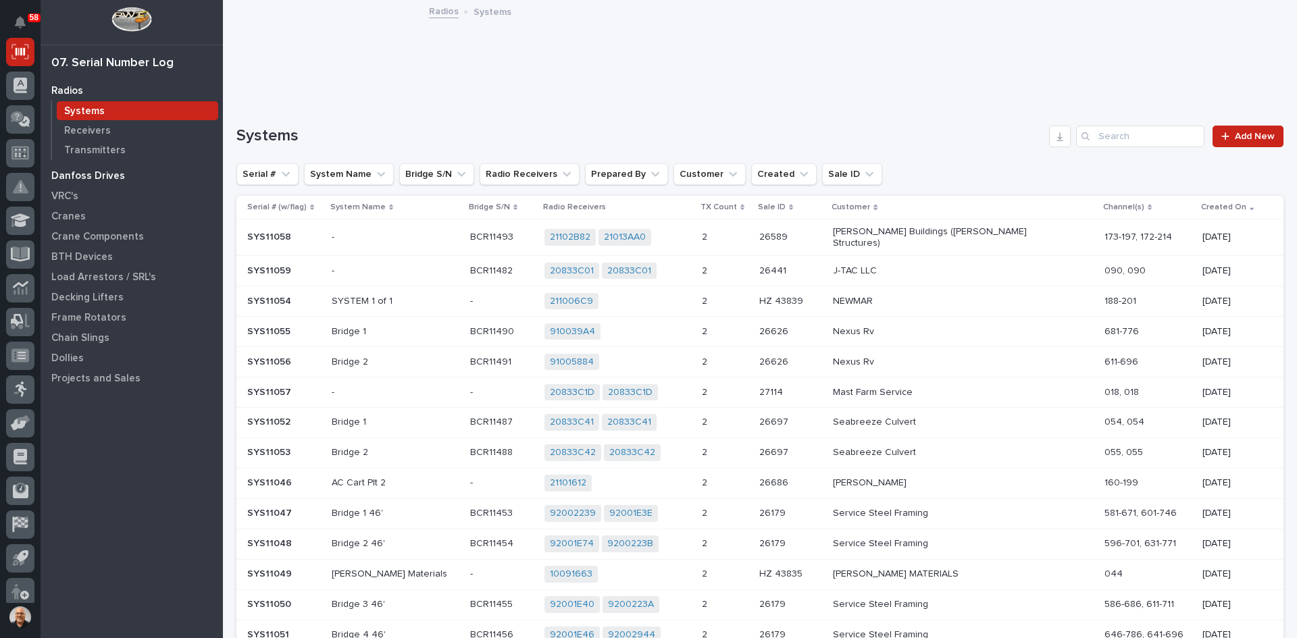
click at [87, 174] on p "Danfoss Drives" at bounding box center [88, 176] width 74 height 12
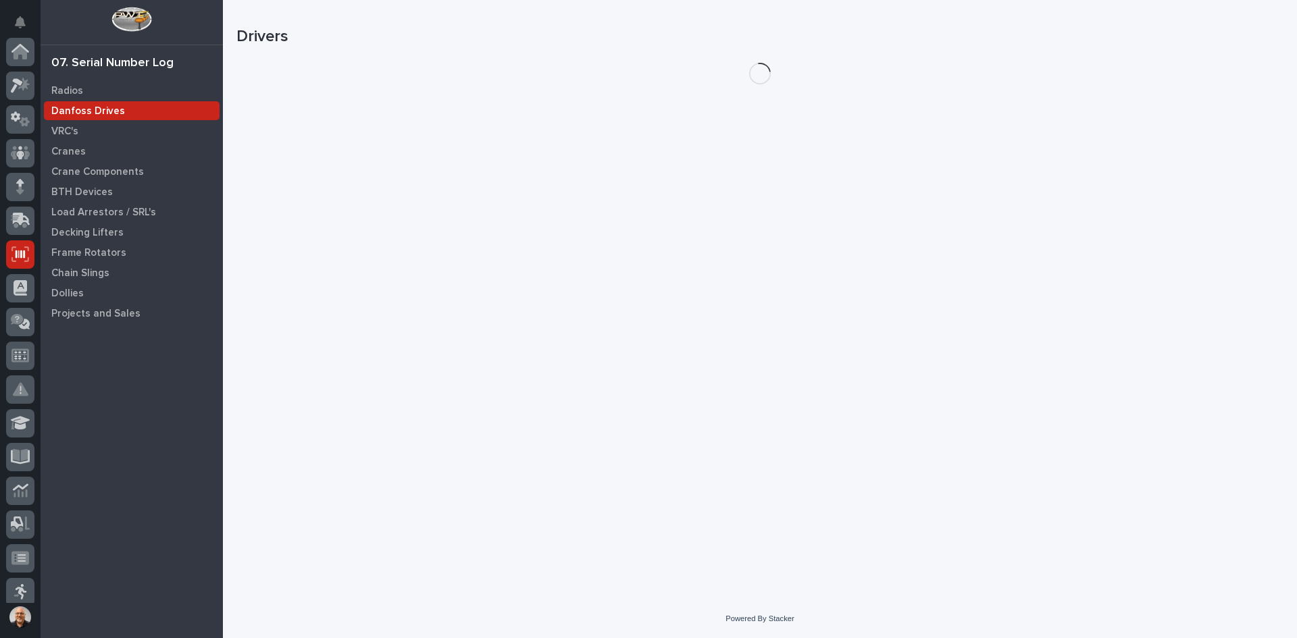
scroll to position [203, 0]
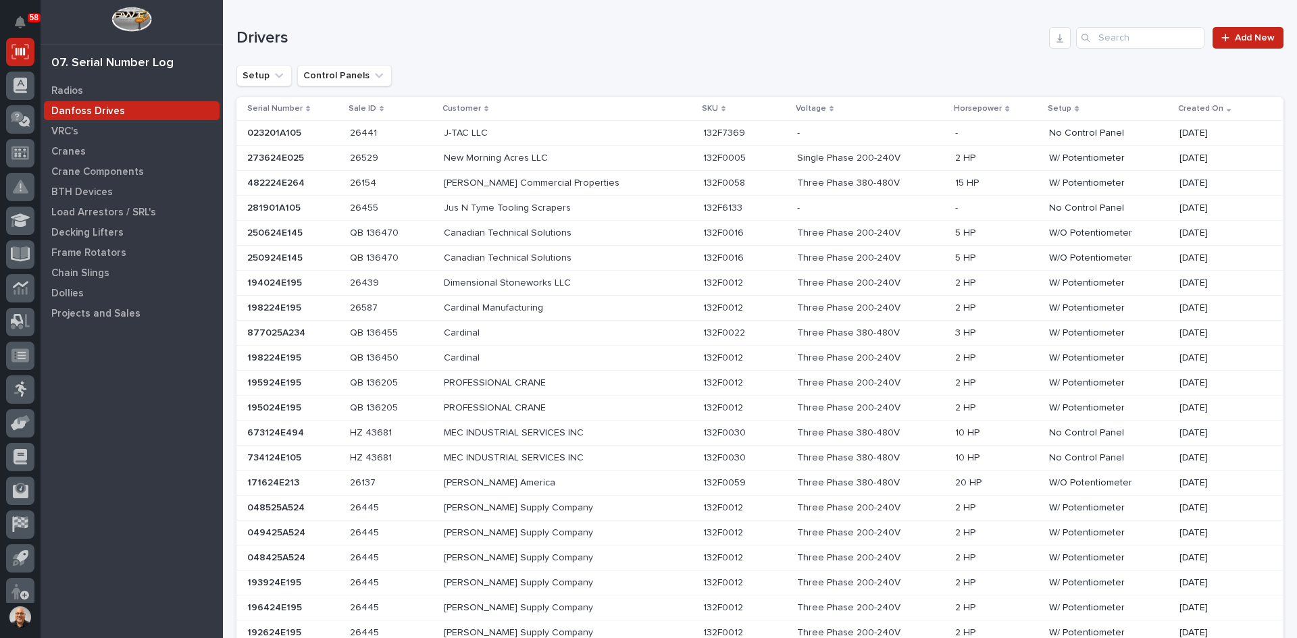
click at [327, 130] on p at bounding box center [293, 133] width 92 height 11
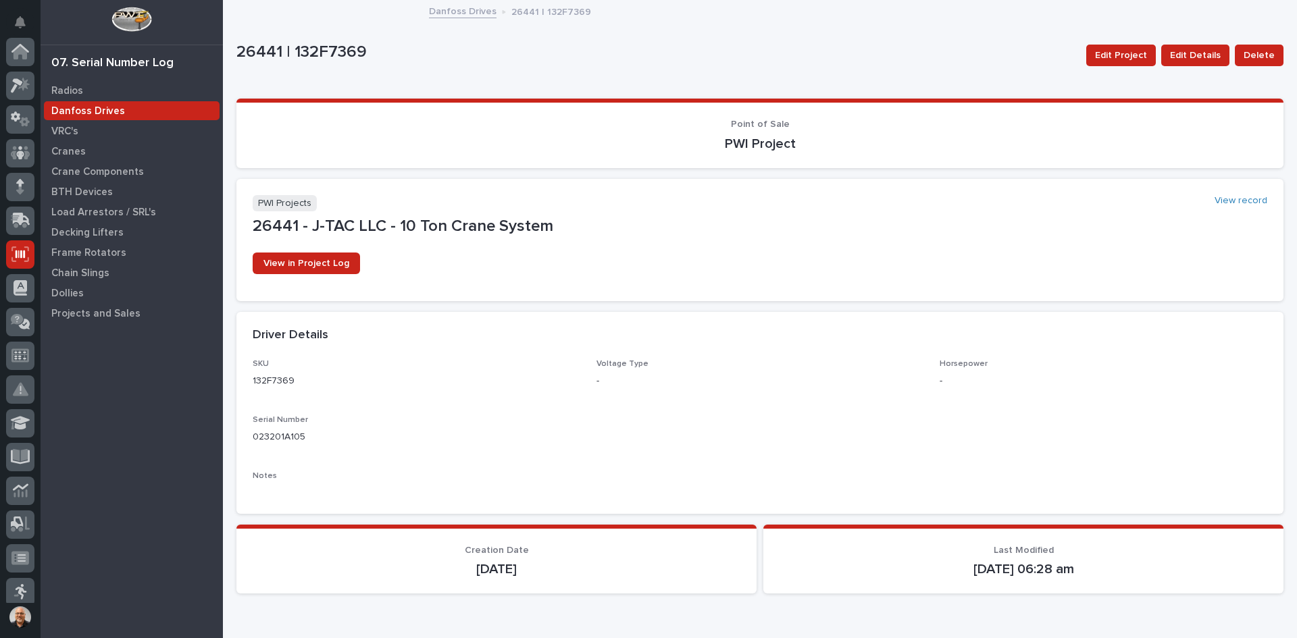
scroll to position [203, 0]
click at [1195, 55] on span "Edit Details" at bounding box center [1195, 55] width 51 height 16
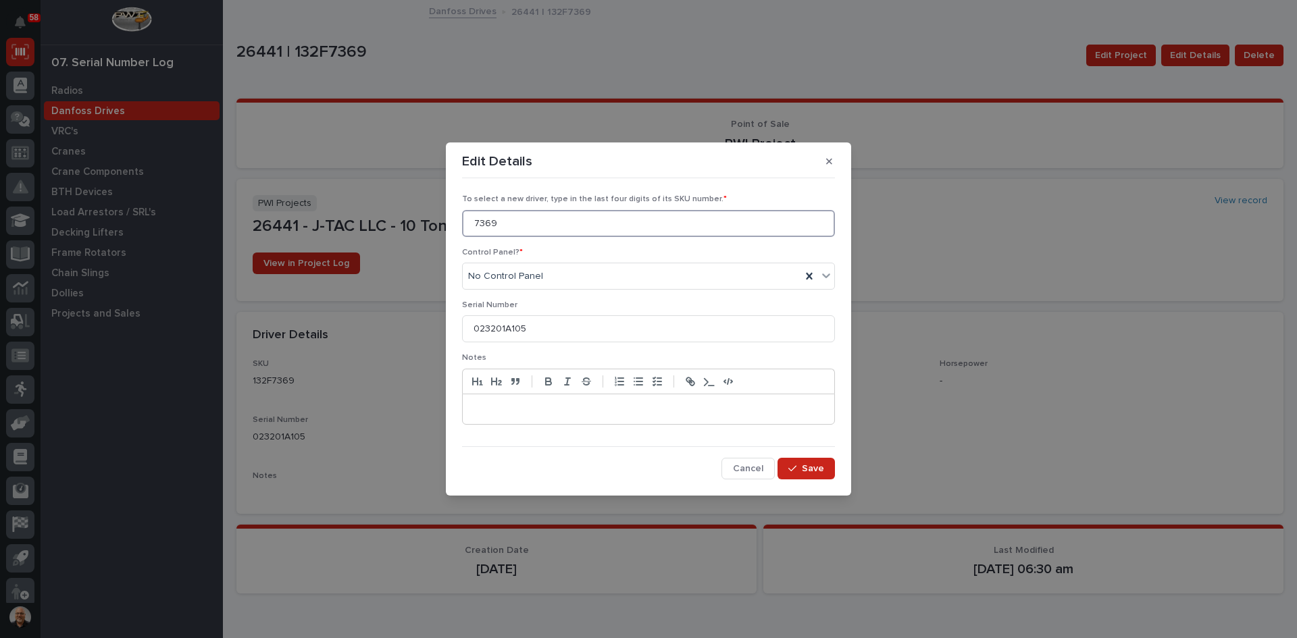
click at [475, 224] on input "7369" at bounding box center [648, 223] width 373 height 27
type input "137H7369"
click at [808, 469] on span "Save" at bounding box center [813, 469] width 22 height 12
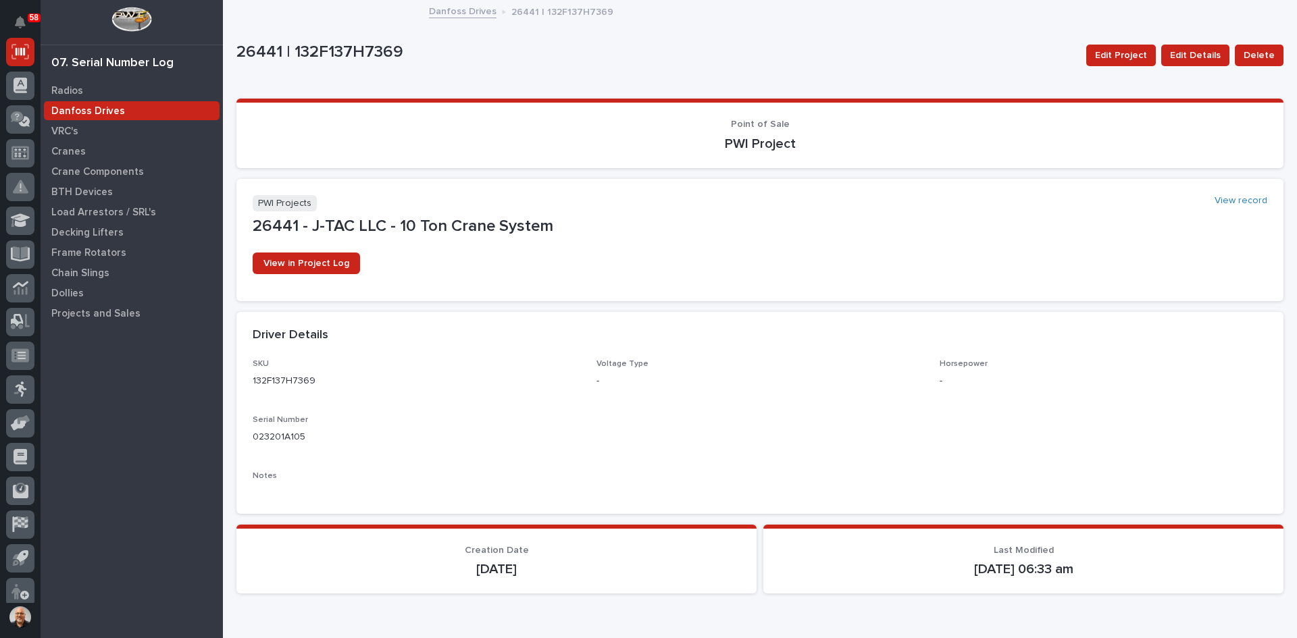
click at [271, 378] on p "132F137H7369" at bounding box center [417, 381] width 328 height 14
click at [70, 91] on p "Radios" at bounding box center [67, 91] width 32 height 12
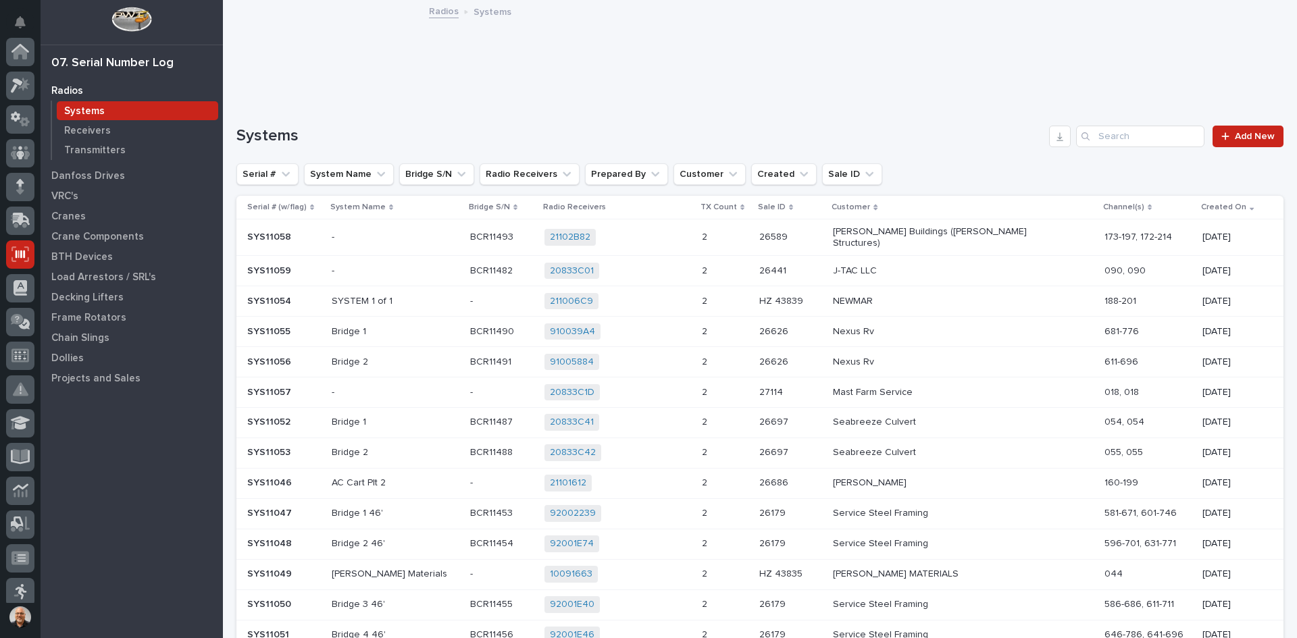
scroll to position [203, 0]
